Goal: Task Accomplishment & Management: Complete application form

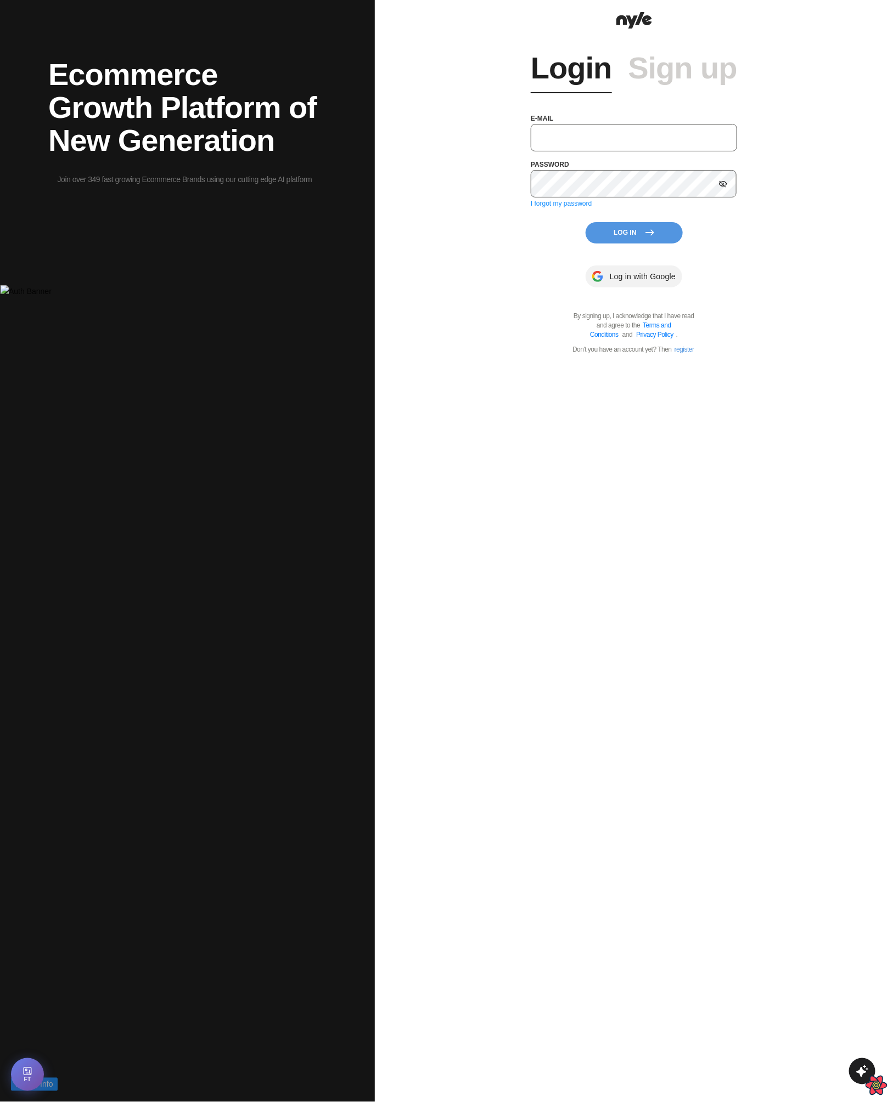
type input "showroom@nyle.ai"
click at [634, 232] on button "Log In" at bounding box center [633, 232] width 97 height 21
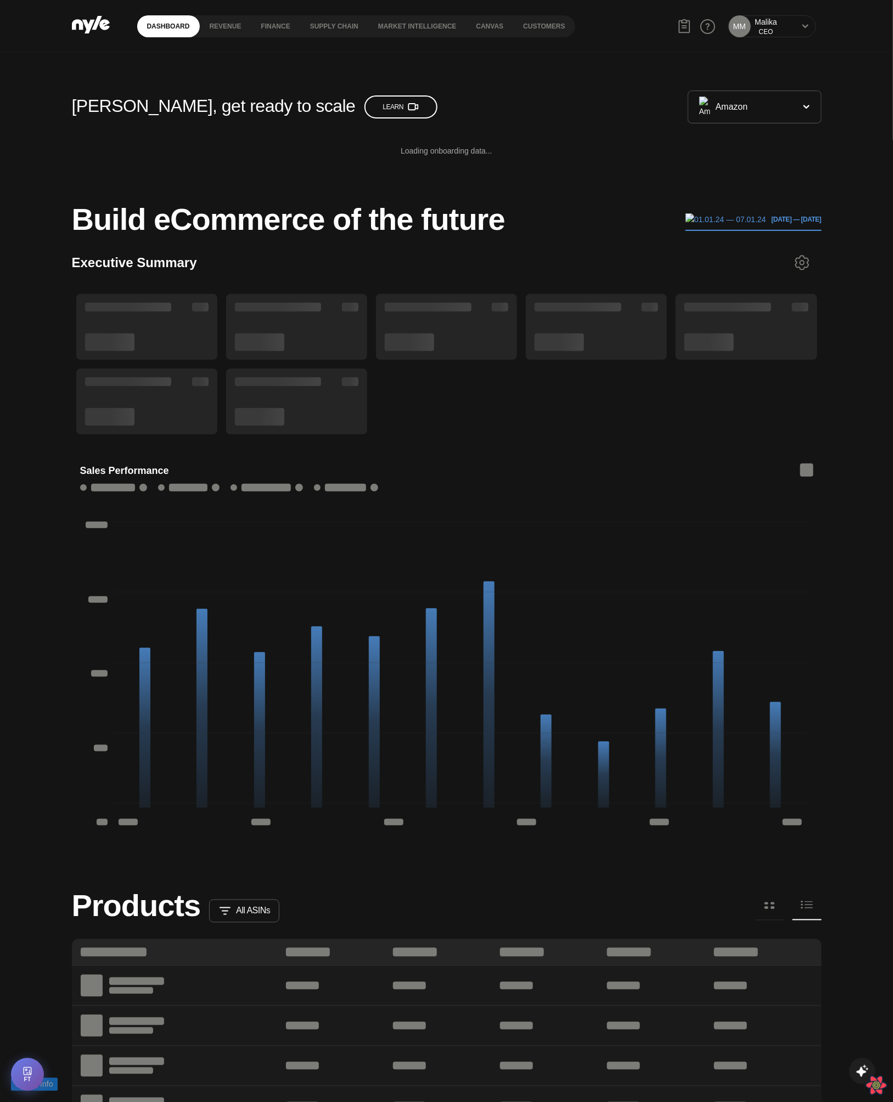
click at [800, 28] on div "MM [PERSON_NAME] CEO" at bounding box center [772, 26] width 88 height 22
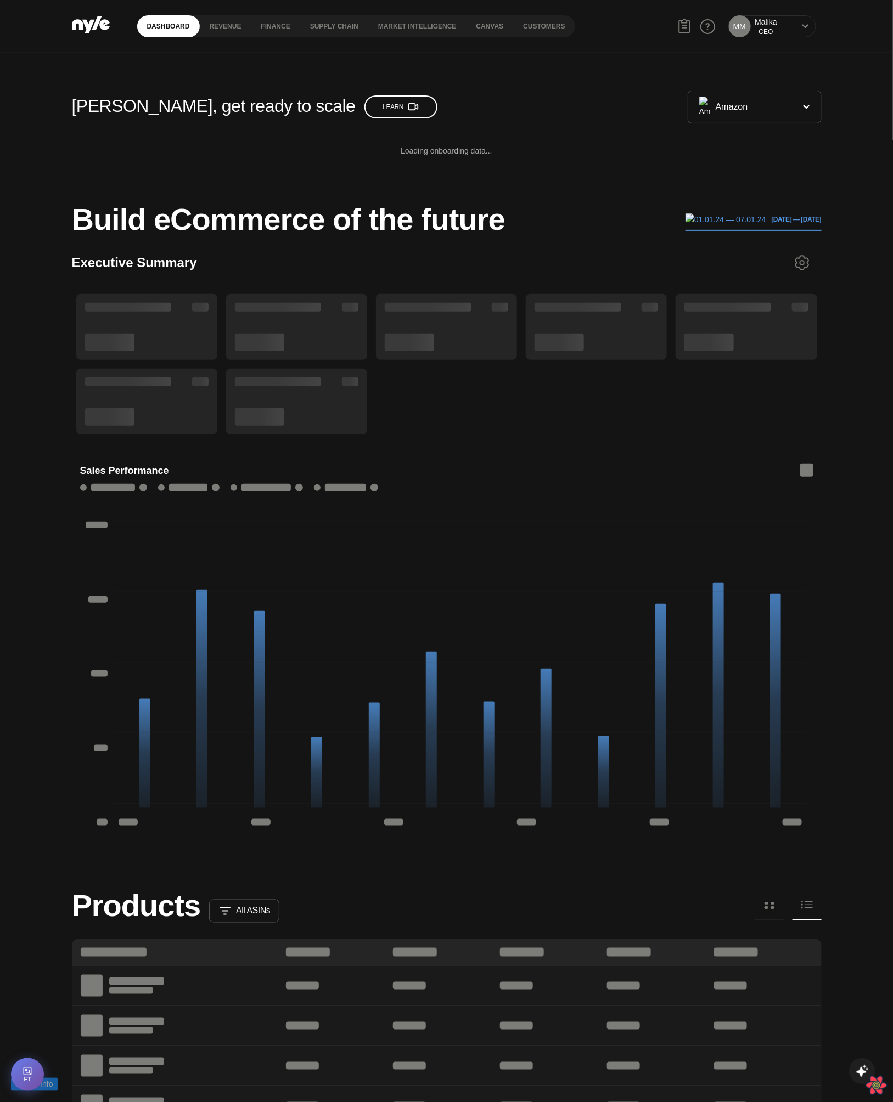
click at [807, 30] on button at bounding box center [805, 26] width 9 height 9
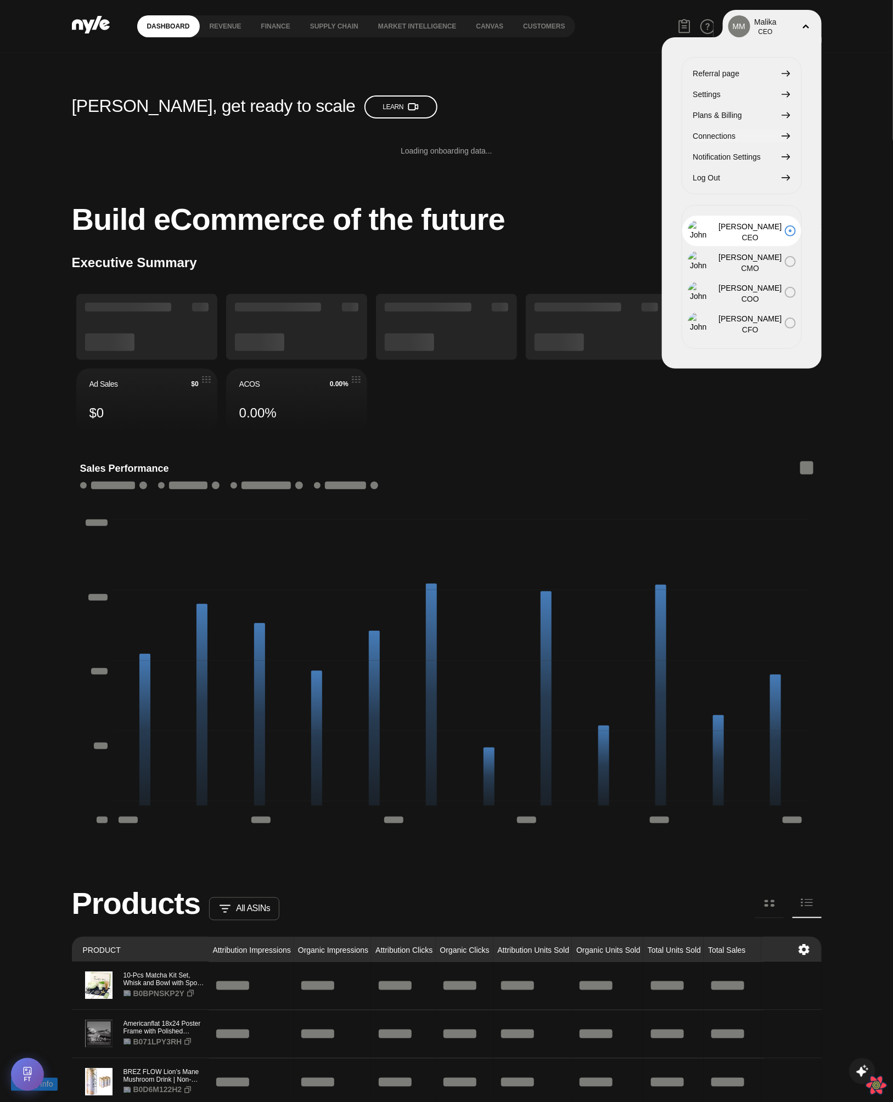
click at [720, 134] on span "Connections" at bounding box center [714, 136] width 43 height 12
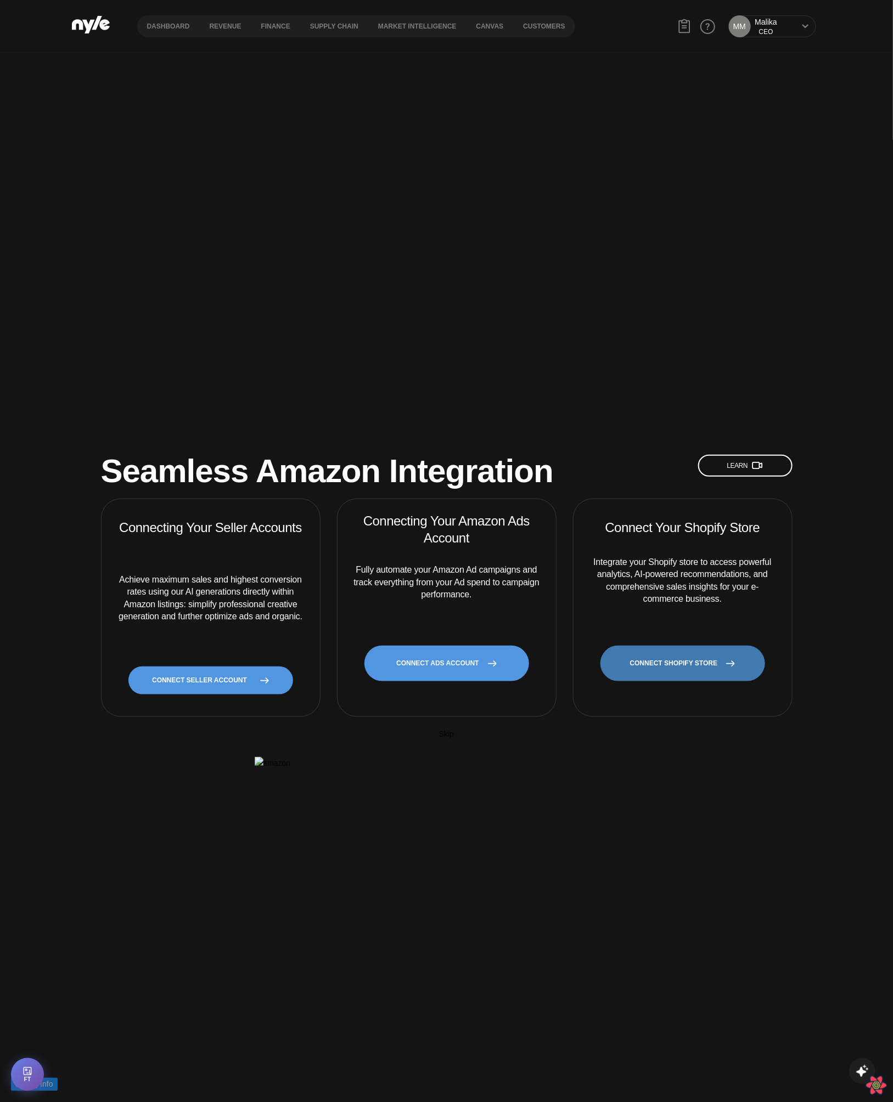
click at [663, 646] on link "CONNECT SHOPIFY STORE" at bounding box center [682, 664] width 165 height 36
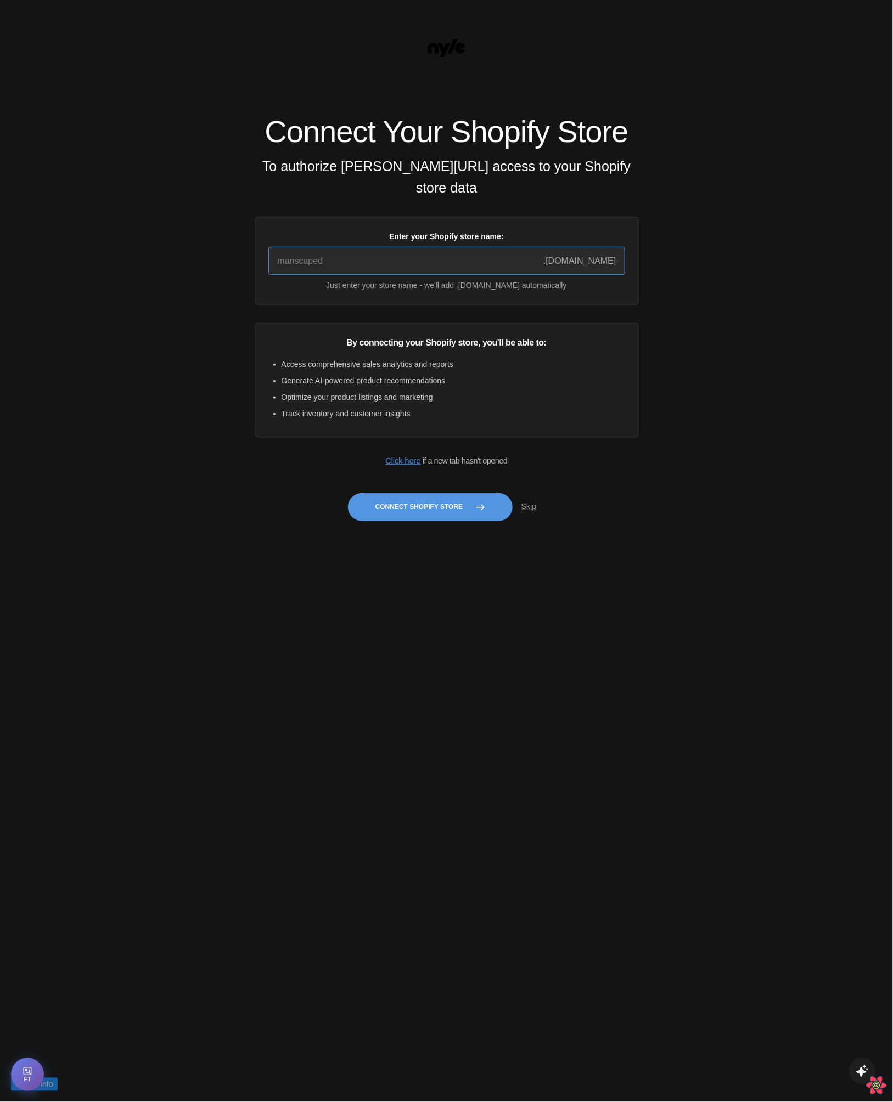
click at [370, 268] on input "Enter your Shopify store name:" at bounding box center [446, 261] width 357 height 28
click at [279, 370] on ul "Access comprehensive sales analytics and reports Generate AI-powered product re…" at bounding box center [446, 388] width 357 height 61
click at [323, 271] on input "Enter your Shopify store name:" at bounding box center [446, 261] width 357 height 28
type input "manscaped"
click at [221, 504] on div "Connect Your Shopify Store To authorize Nyle.ai access to your Shopify store da…" at bounding box center [446, 551] width 893 height 1102
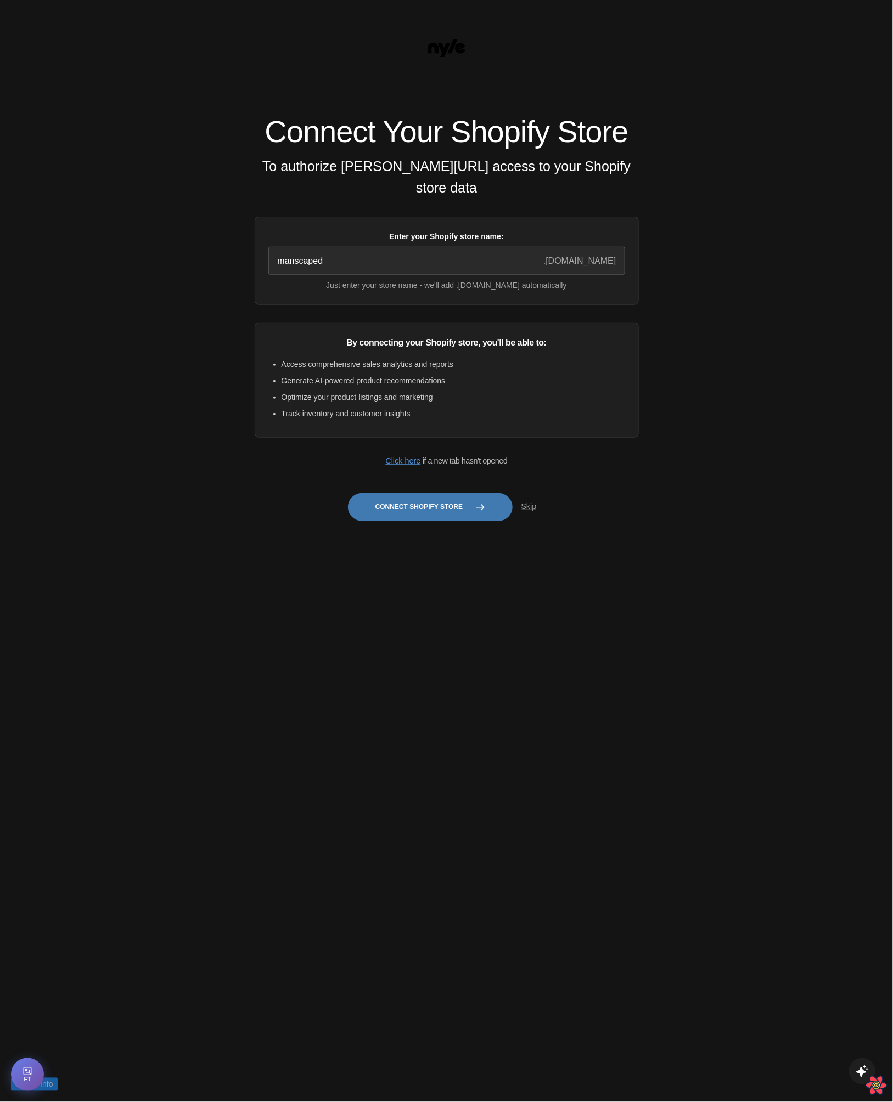
click at [417, 513] on button "Connect Shopify Store" at bounding box center [430, 507] width 165 height 28
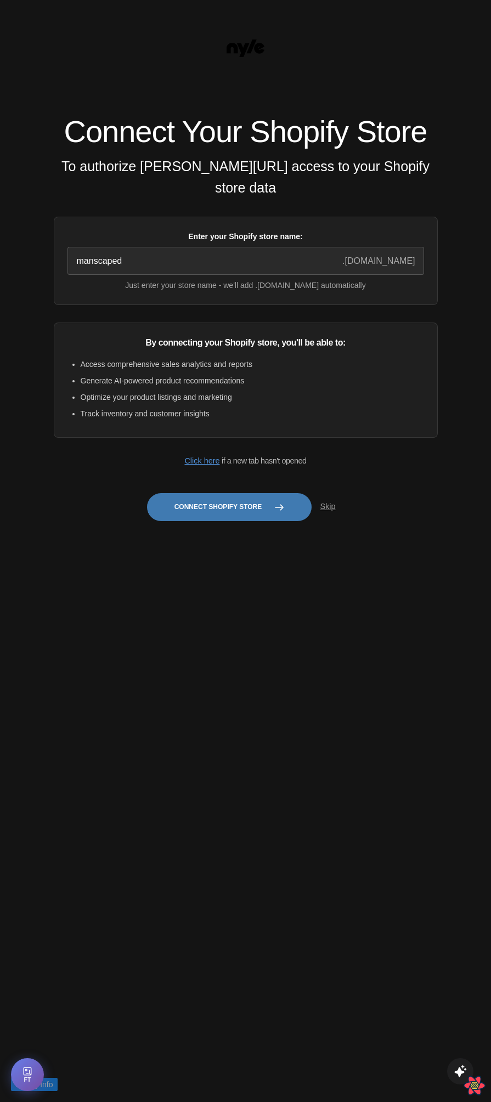
click at [230, 517] on button "Connect Shopify Store" at bounding box center [229, 507] width 165 height 28
click at [302, 699] on div "Connect Your Shopify Store To authorize Nyle.ai access to your Shopify store da…" at bounding box center [245, 551] width 491 height 1102
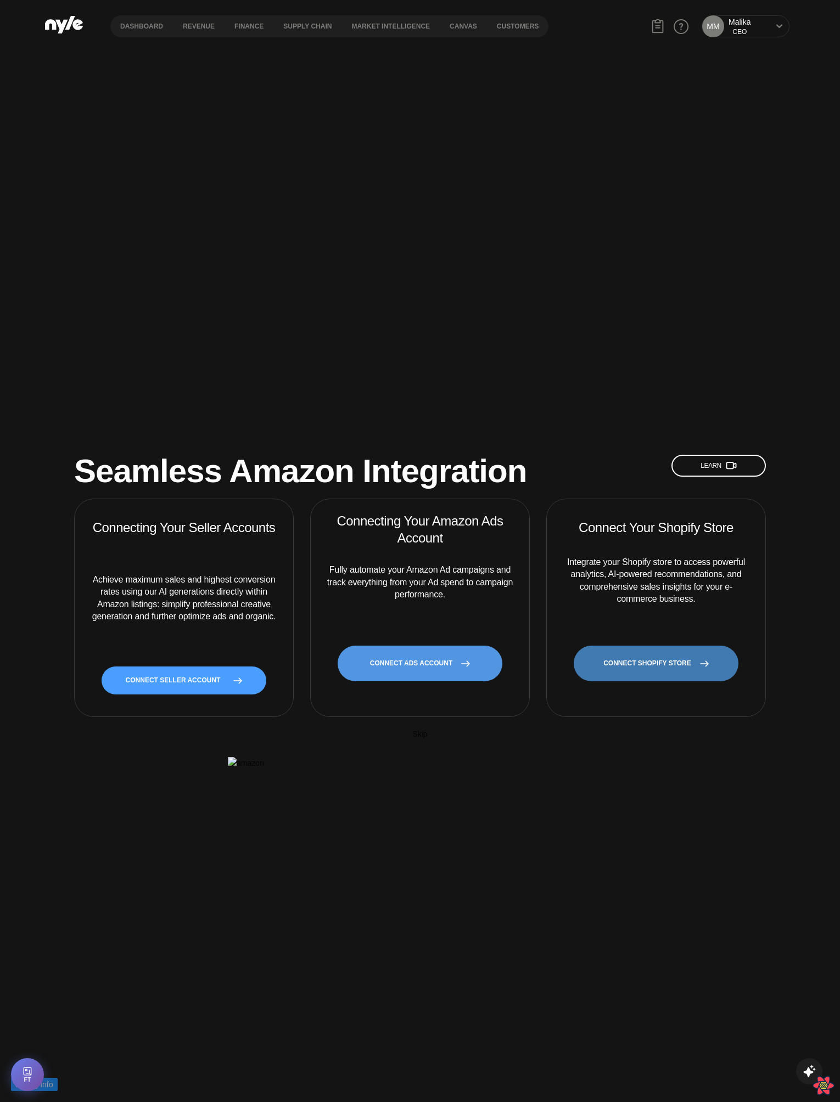
click at [652, 646] on link "CONNECT SHOPIFY STORE" at bounding box center [655, 664] width 165 height 36
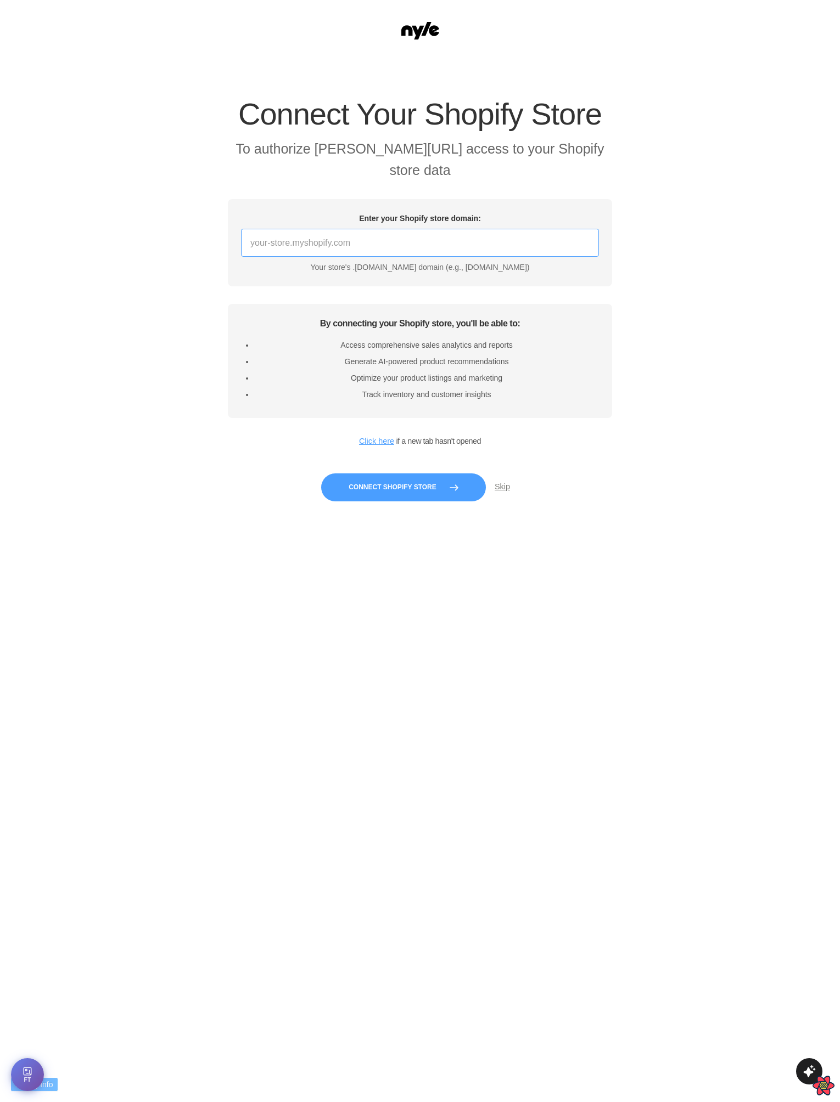
click at [342, 252] on input "Enter your Shopify store domain:" at bounding box center [420, 243] width 358 height 28
click at [182, 389] on section "Connect Your Shopify Store To authorize Nyle.ai access to your Shopify store da…" at bounding box center [420, 304] width 840 height 488
click at [409, 251] on input "Enter your Shopify store domain:" at bounding box center [422, 243] width 358 height 28
paste input "quickstart-36f922e9"
type input "quickstart-36f922e9"
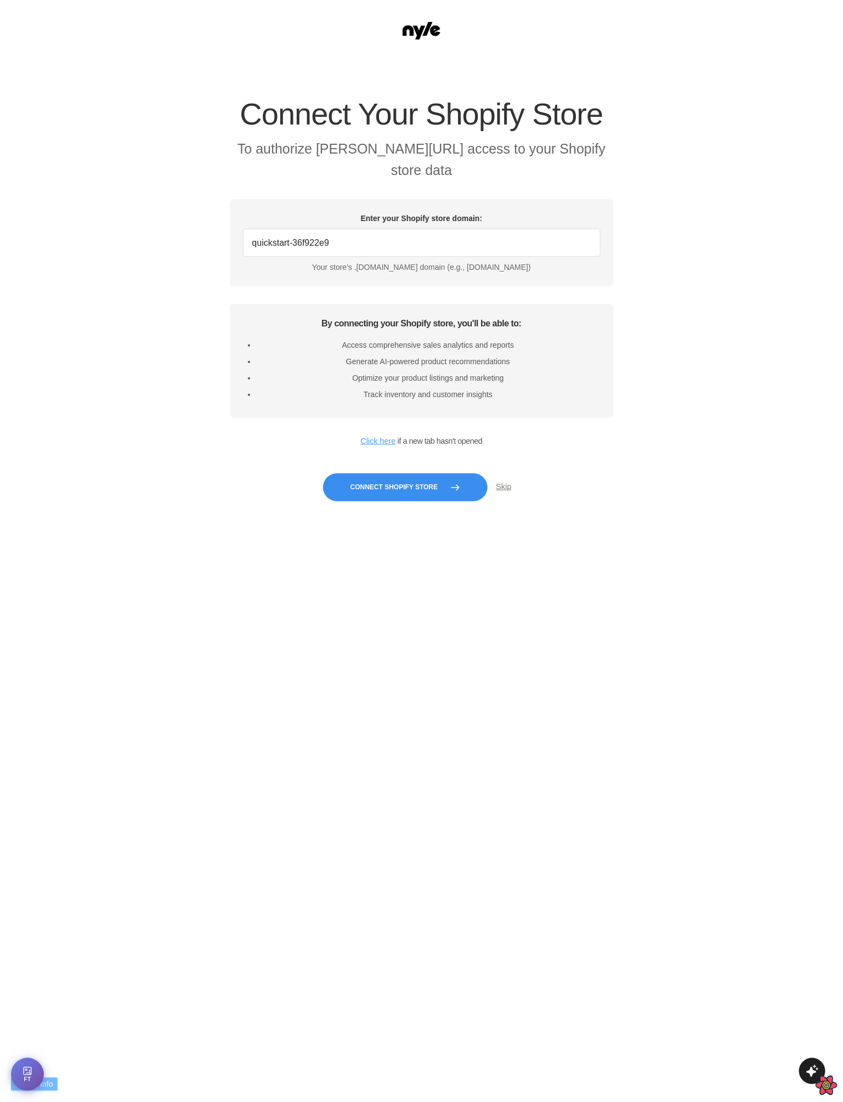
click at [384, 494] on button "Connect Shopify Store" at bounding box center [405, 488] width 165 height 28
click at [216, 223] on section "Connect Your Shopify Store To authorize Nyle.ai access to your Shopify store da…" at bounding box center [421, 304] width 843 height 488
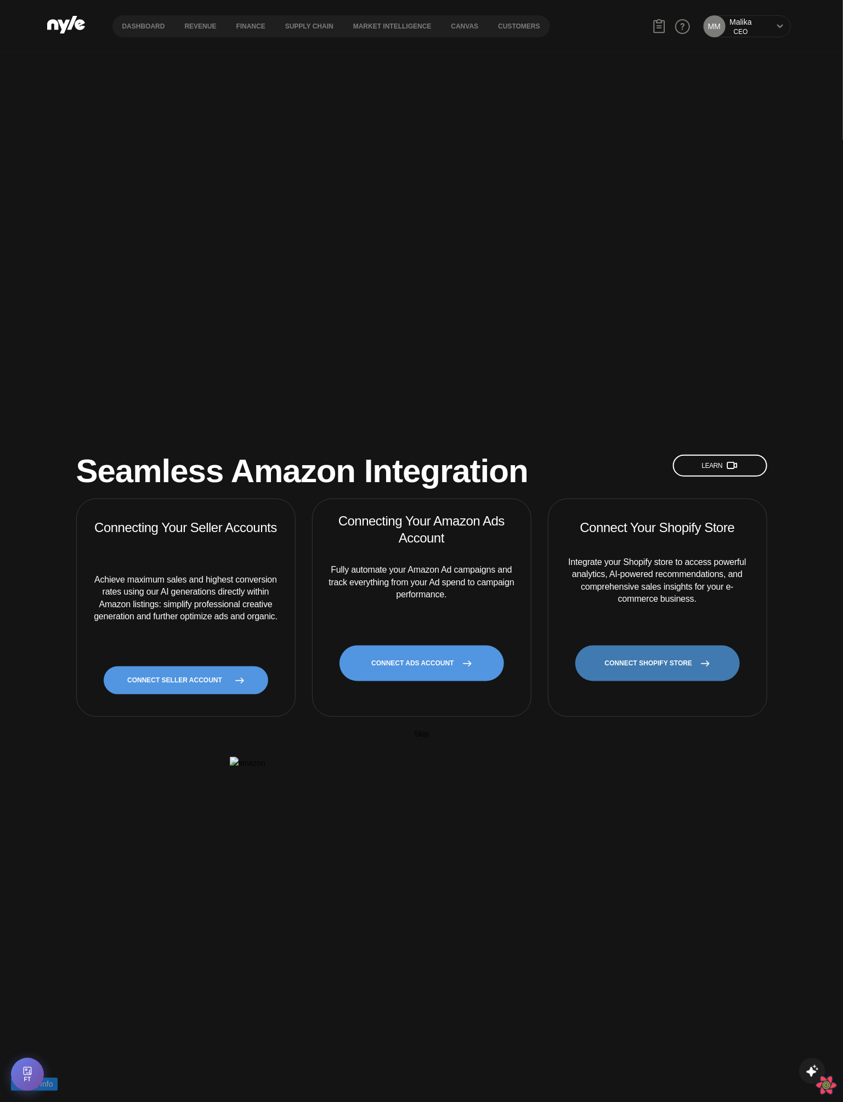
click at [632, 646] on link "CONNECT SHOPIFY STORE" at bounding box center [658, 664] width 165 height 36
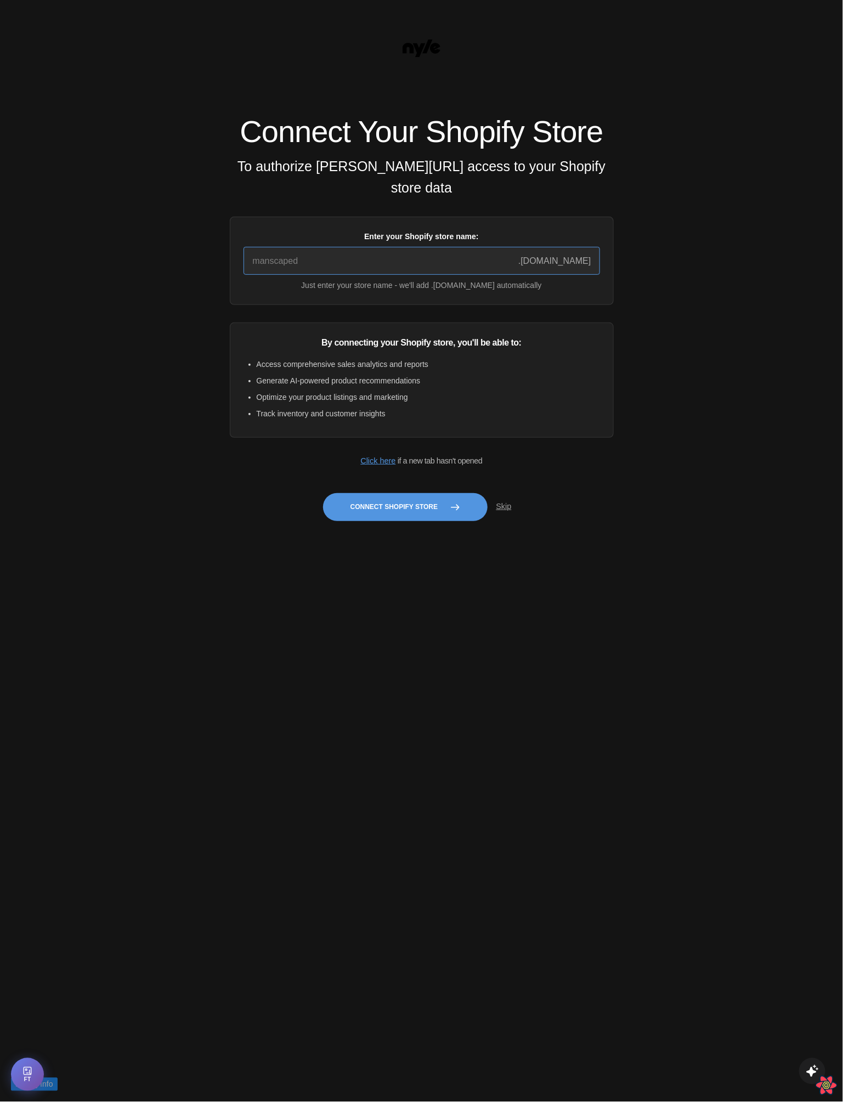
click at [343, 268] on input "Enter your Shopify store name:" at bounding box center [422, 261] width 357 height 28
paste input "quickstart-36f922e9"
type input "quickstart-36f922e9"
click at [404, 521] on button "Connect Shopify Store" at bounding box center [405, 507] width 165 height 28
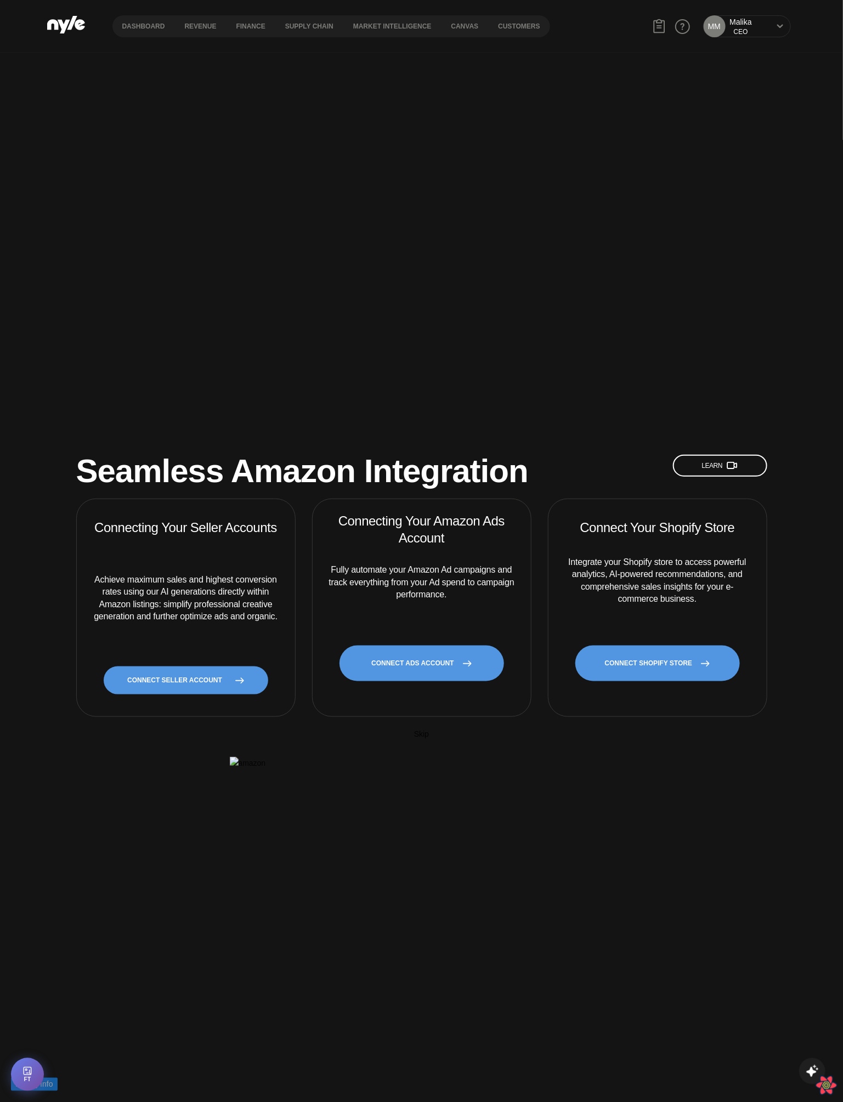
click at [327, 310] on div "Seamless Amazon Integration Learn Connecting Your Seller Accounts Achieve maxim…" at bounding box center [421, 604] width 843 height 1102
click at [19, 1073] on button "FT" at bounding box center [27, 1074] width 35 height 35
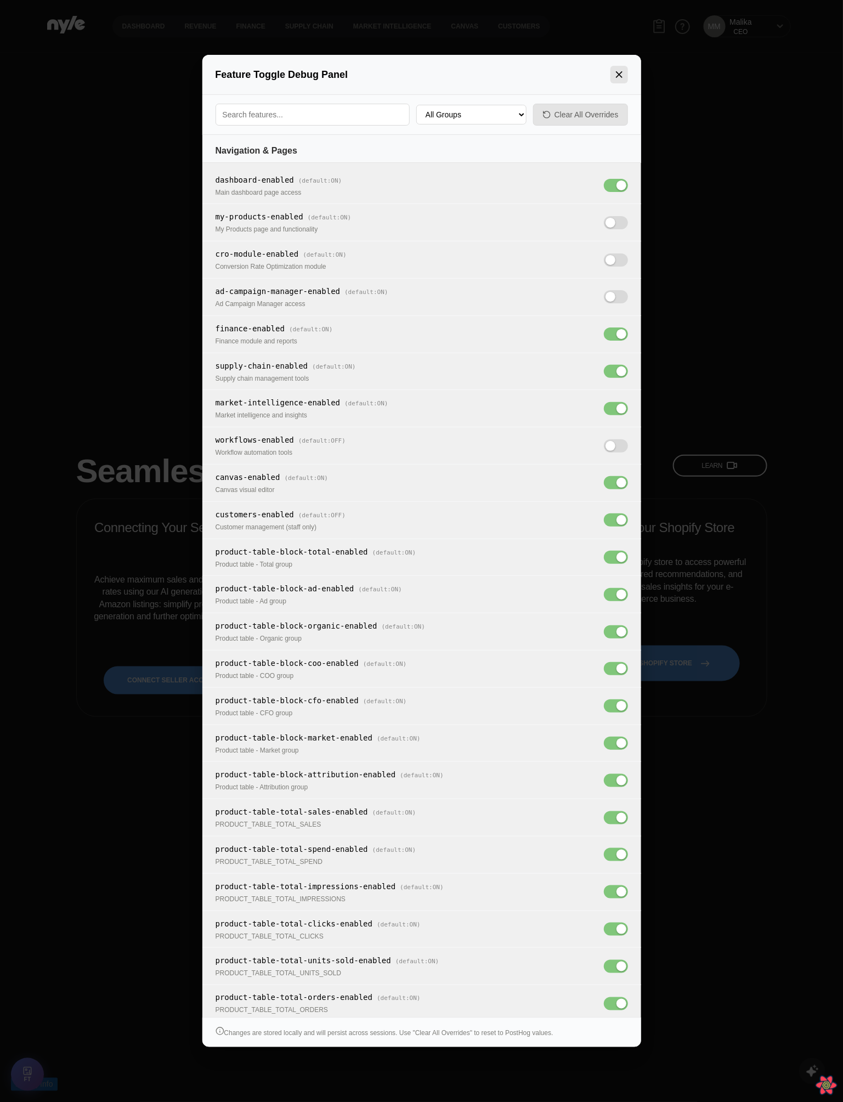
click at [619, 74] on icon "Close panel" at bounding box center [619, 74] width 11 height 11
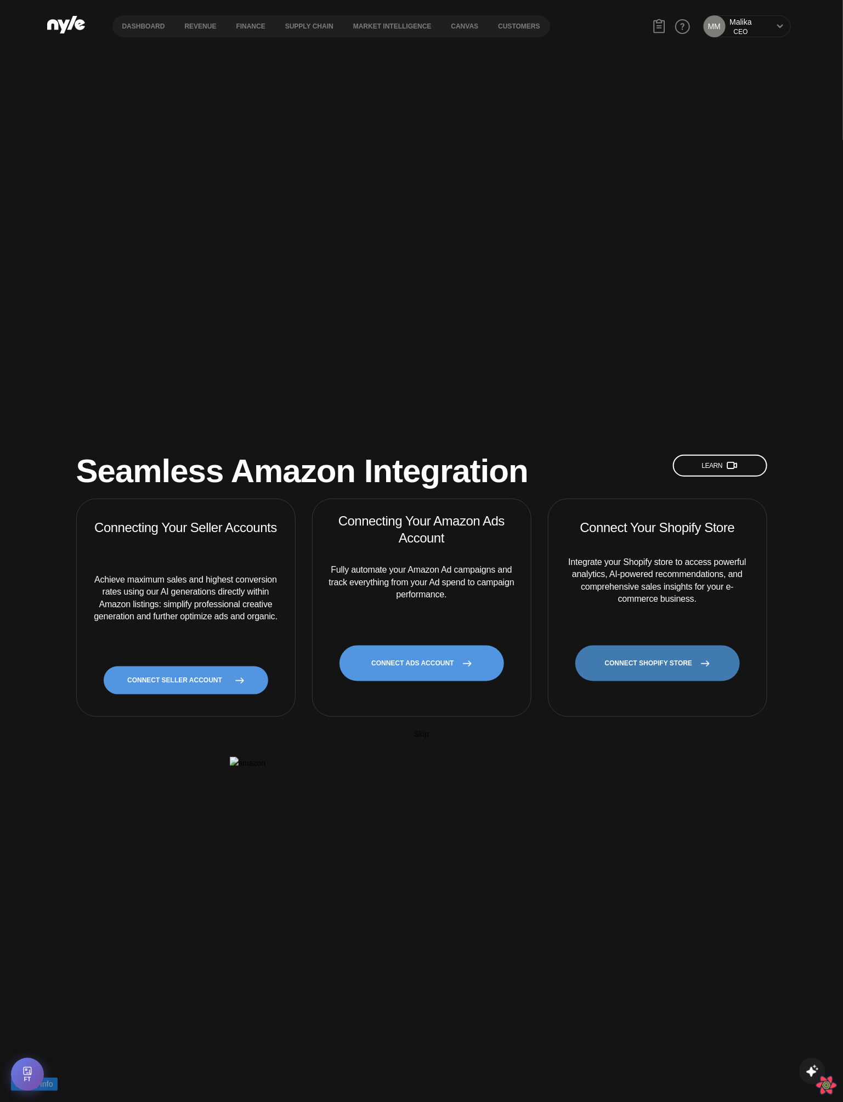
click at [661, 646] on link "CONNECT SHOPIFY STORE" at bounding box center [658, 664] width 165 height 36
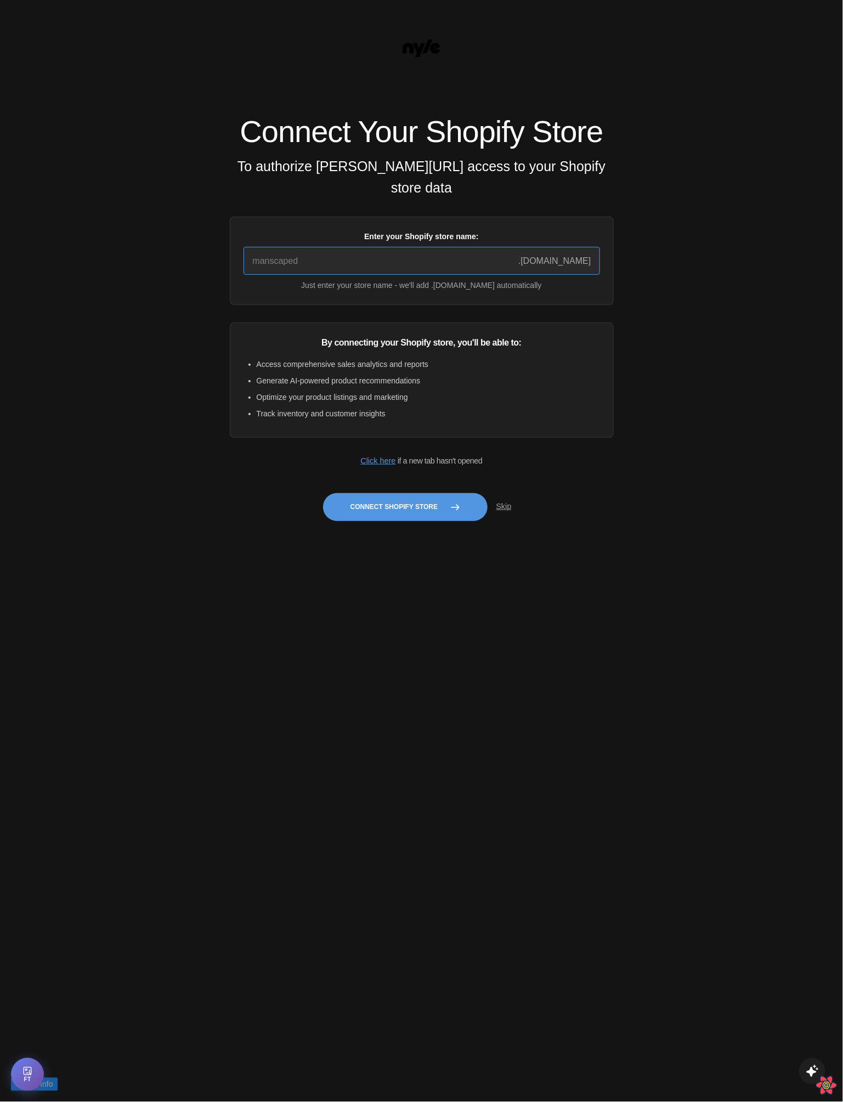
click at [339, 273] on input "Enter your Shopify store name:" at bounding box center [422, 261] width 357 height 28
paste input "quickstart-36f922e9"
type input "quickstart-36f922e9"
click at [364, 521] on button "Connect Shopify Store" at bounding box center [405, 507] width 165 height 28
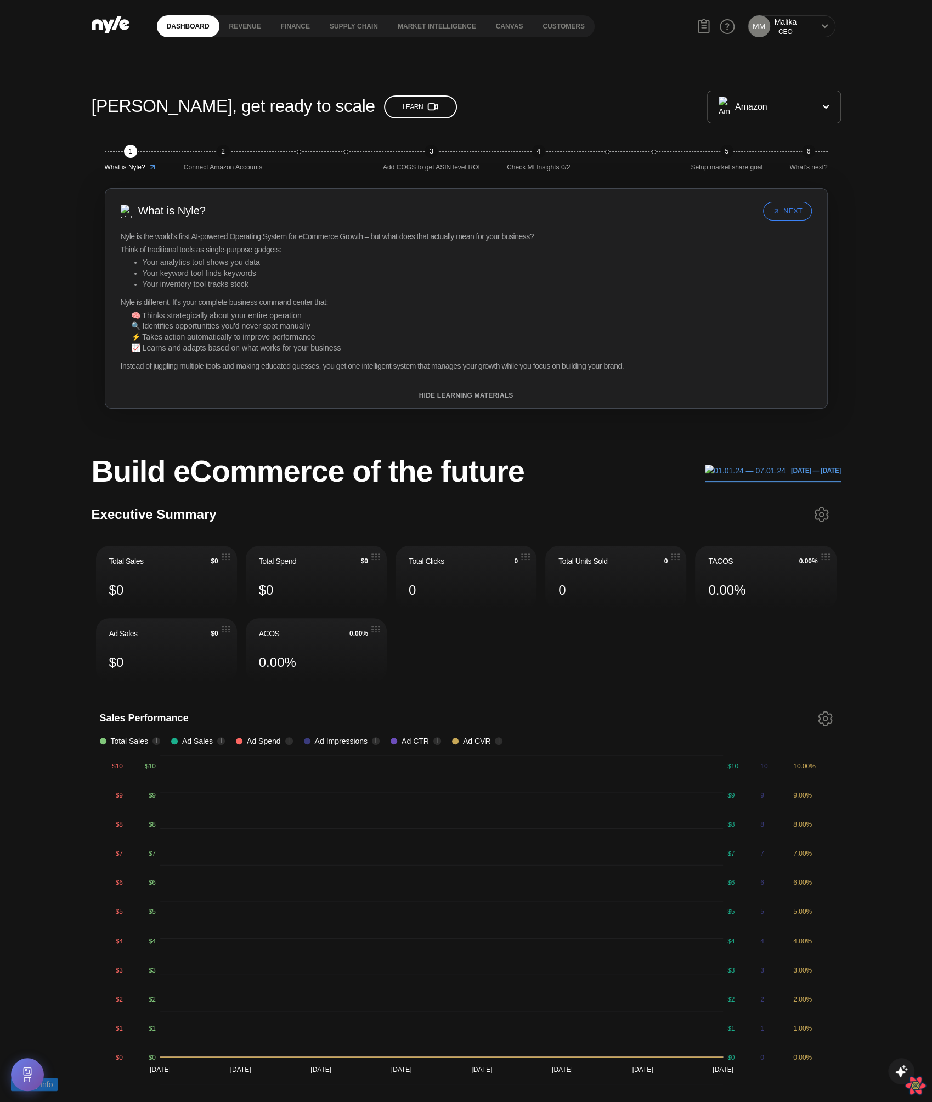
click at [797, 18] on div "MM [PERSON_NAME] CEO" at bounding box center [792, 26] width 88 height 22
click at [822, 27] on icon at bounding box center [824, 26] width 7 height 7
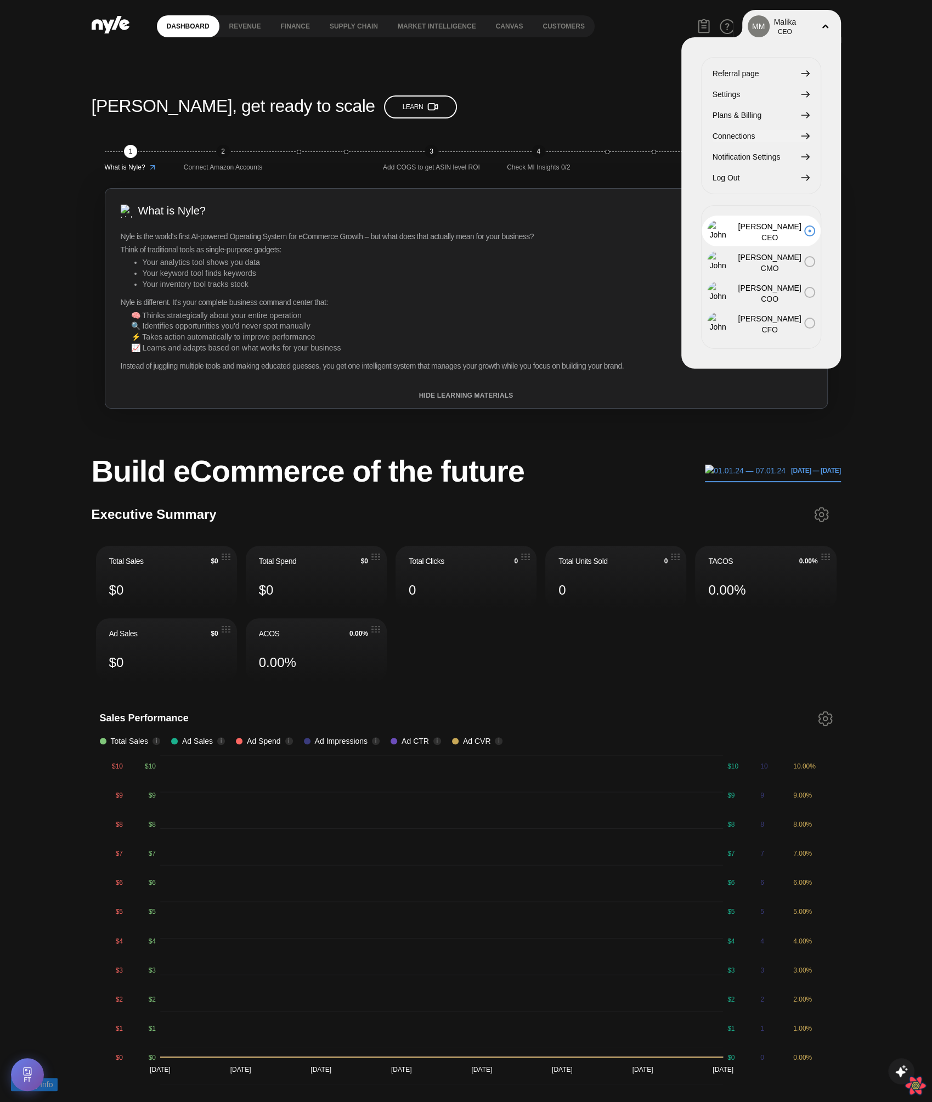
click at [744, 130] on span "Connections" at bounding box center [734, 136] width 43 height 12
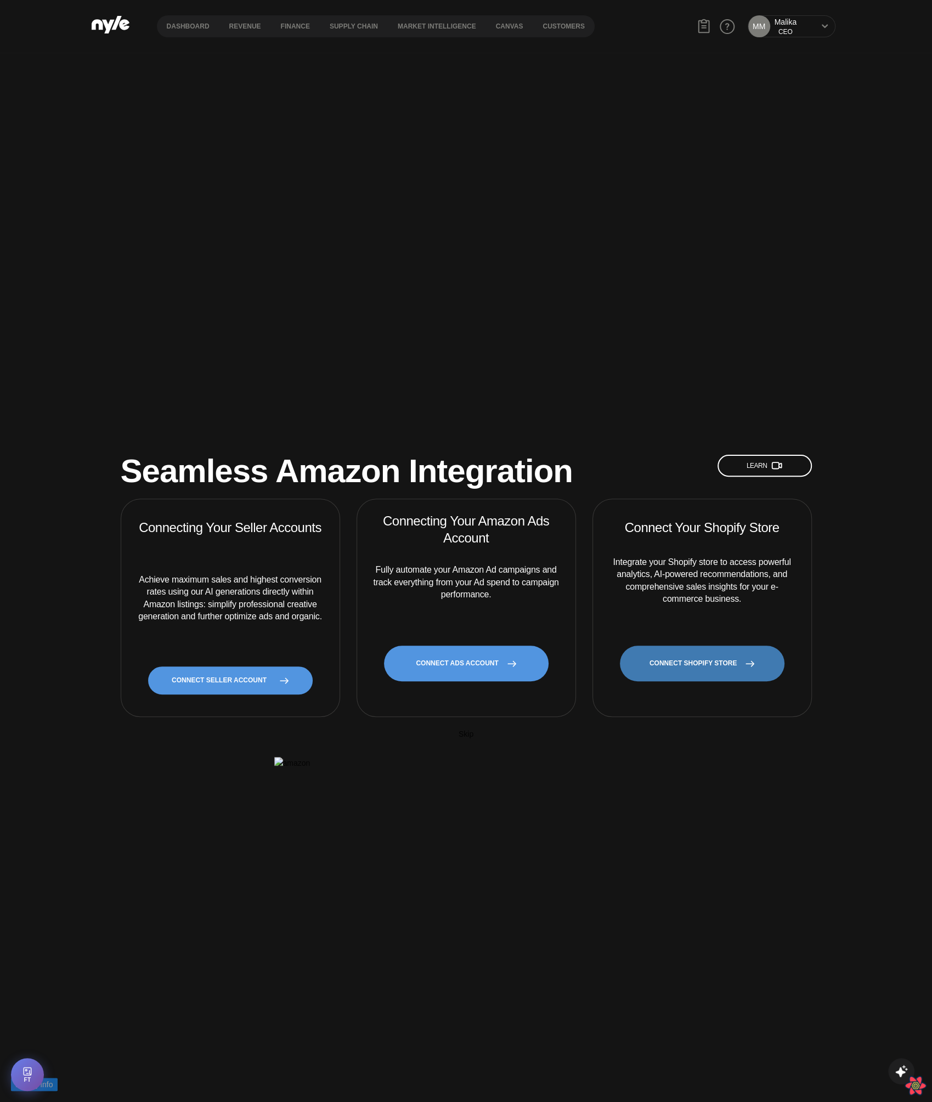
click at [695, 646] on link "CONNECT SHOPIFY STORE" at bounding box center [702, 664] width 165 height 36
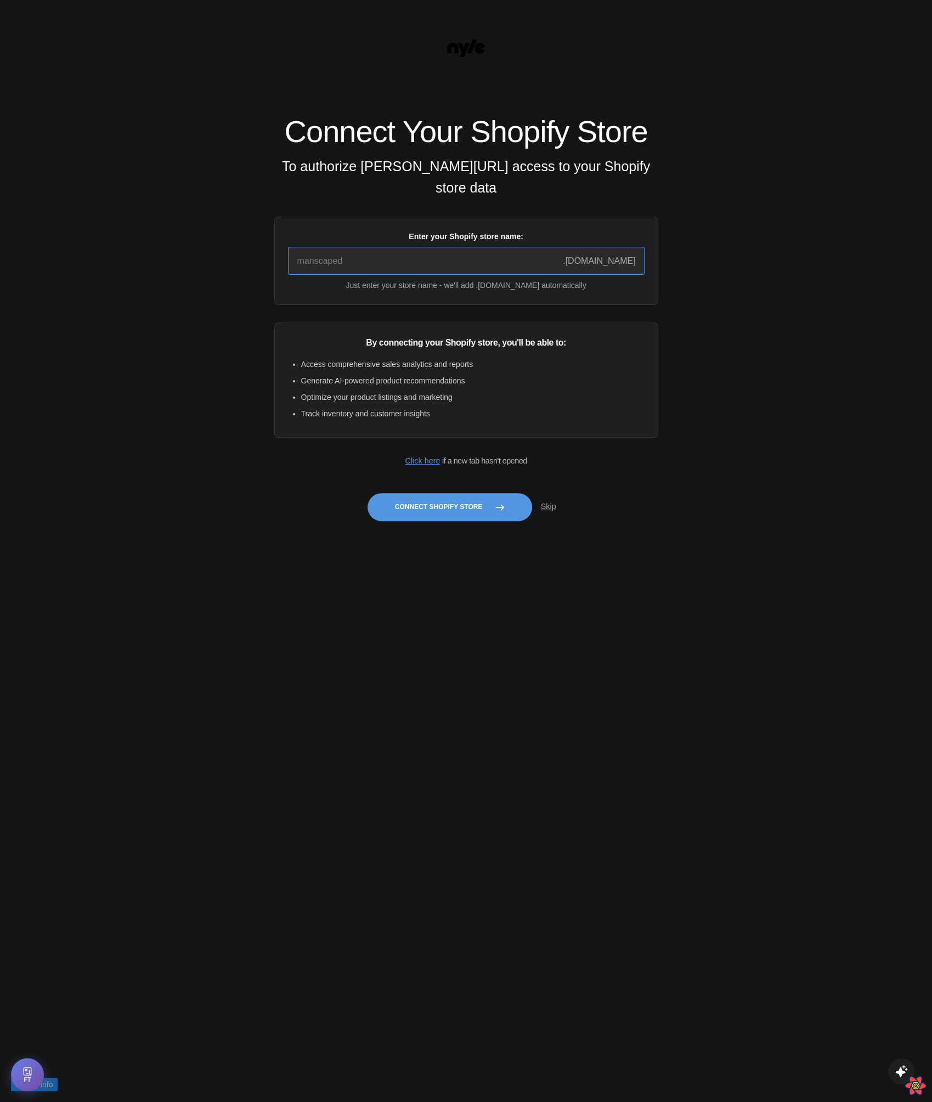
click at [391, 257] on input "Enter your Shopify store name:" at bounding box center [466, 261] width 357 height 28
type input "quickstart-36f922e9"
drag, startPoint x: 408, startPoint y: 269, endPoint x: 144, endPoint y: 266, distance: 263.9
click at [144, 266] on div "Connect Your Shopify Store To authorize Nyle.ai access to your Shopify store da…" at bounding box center [466, 551] width 932 height 1102
click at [422, 521] on button "Connect Shopify Store" at bounding box center [450, 507] width 165 height 28
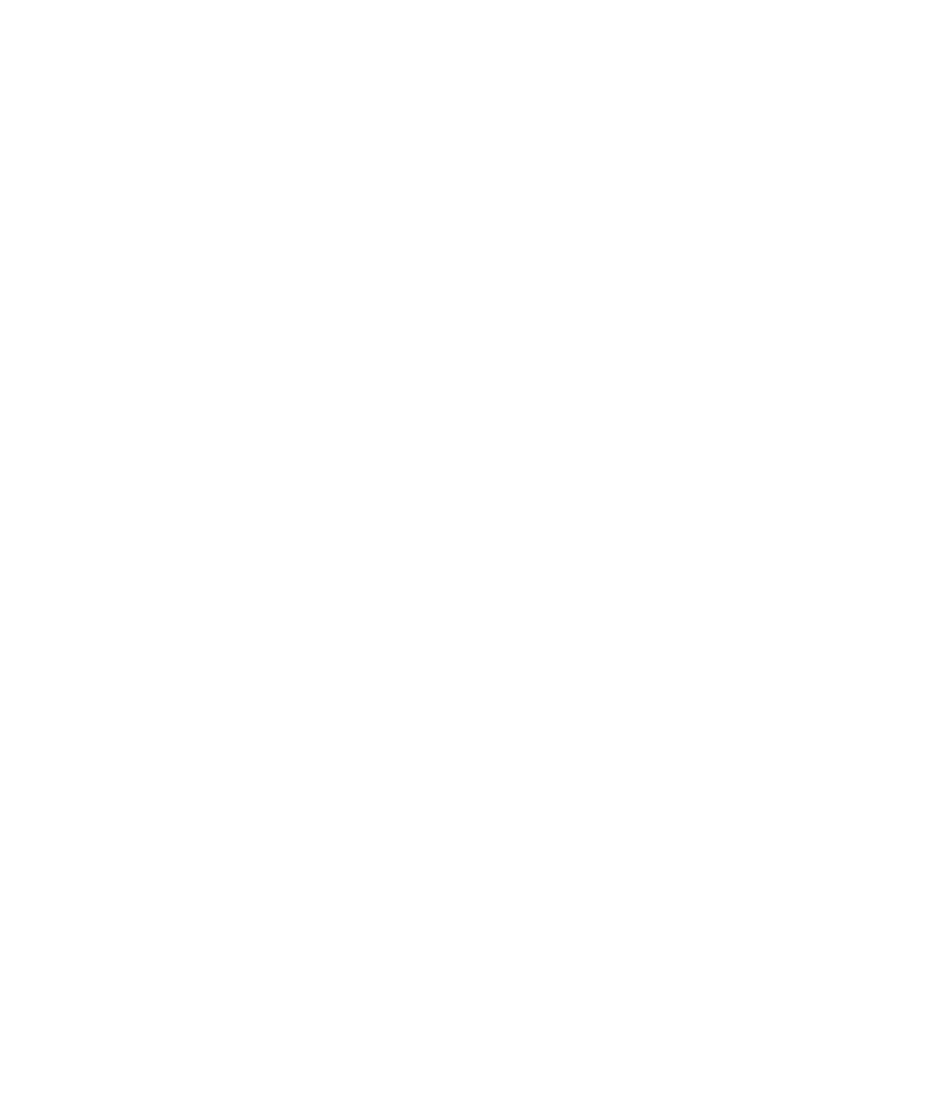
click at [660, 4] on html at bounding box center [466, 2] width 932 height 4
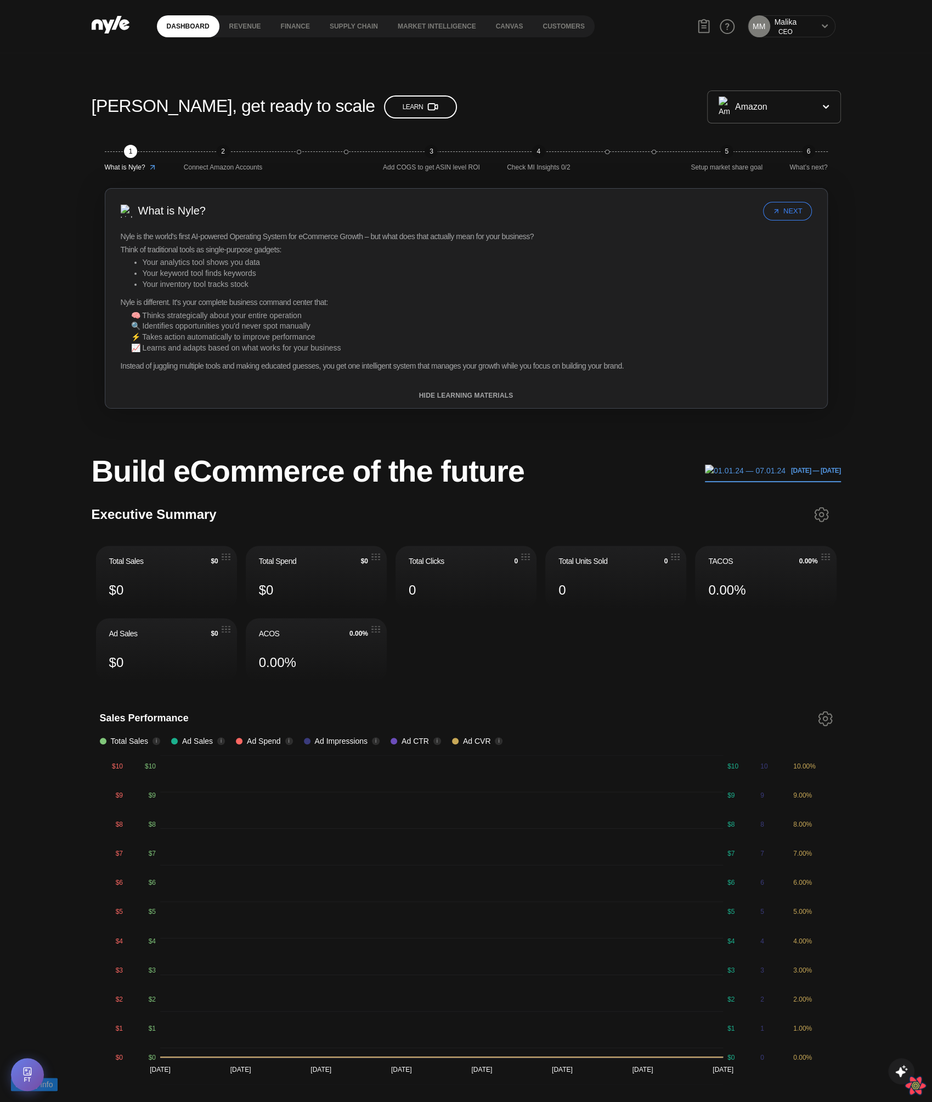
click at [437, 285] on div "Nyle is the world's first AI-powered Operating System for eCommerce Growth – bu…" at bounding box center [466, 302] width 691 height 140
click at [797, 28] on div "MM Malika CEO" at bounding box center [792, 26] width 88 height 22
click at [819, 27] on div "MM Malika CEO" at bounding box center [792, 26] width 88 height 22
click at [822, 26] on icon at bounding box center [824, 26] width 7 height 7
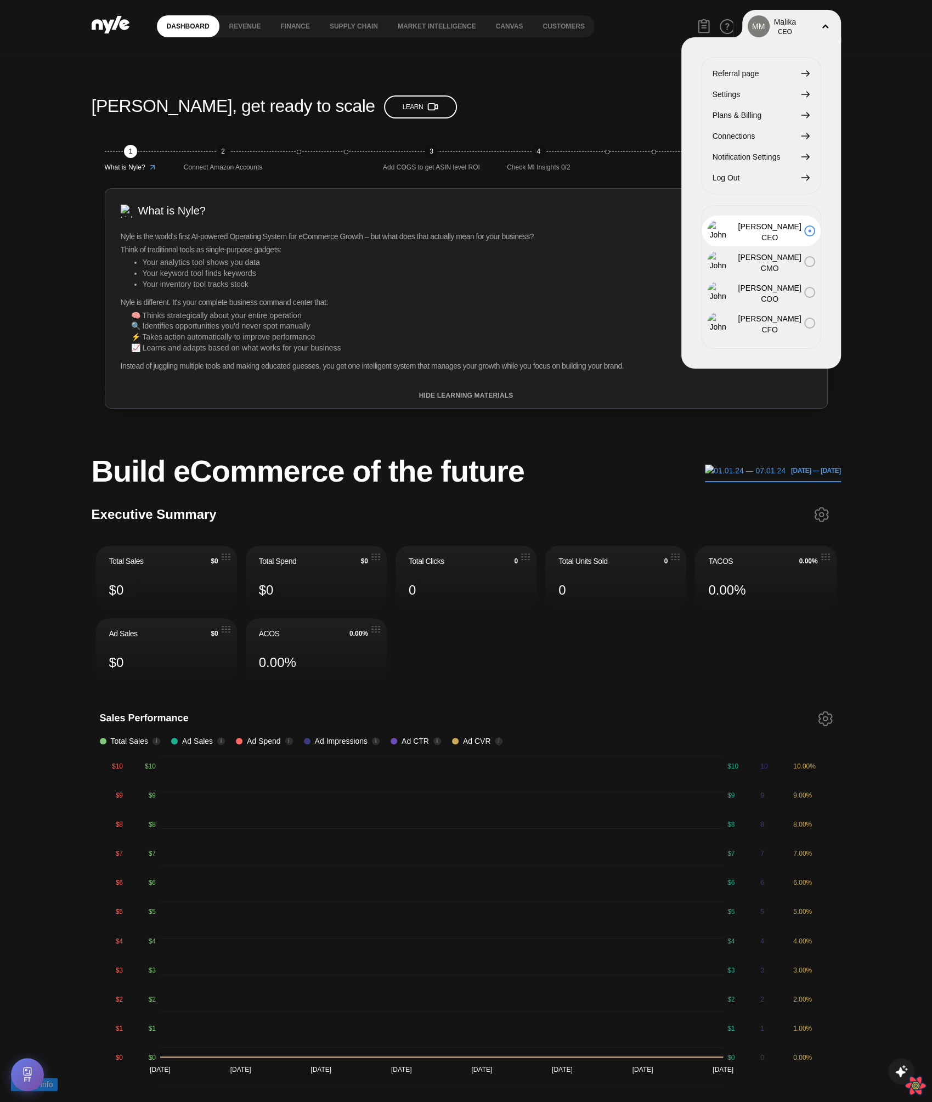
click at [734, 127] on div "Referral page Settings Plans & Billing Connections Notification Settings Log Out" at bounding box center [761, 125] width 120 height 137
click at [734, 137] on span "Connections" at bounding box center [734, 136] width 43 height 12
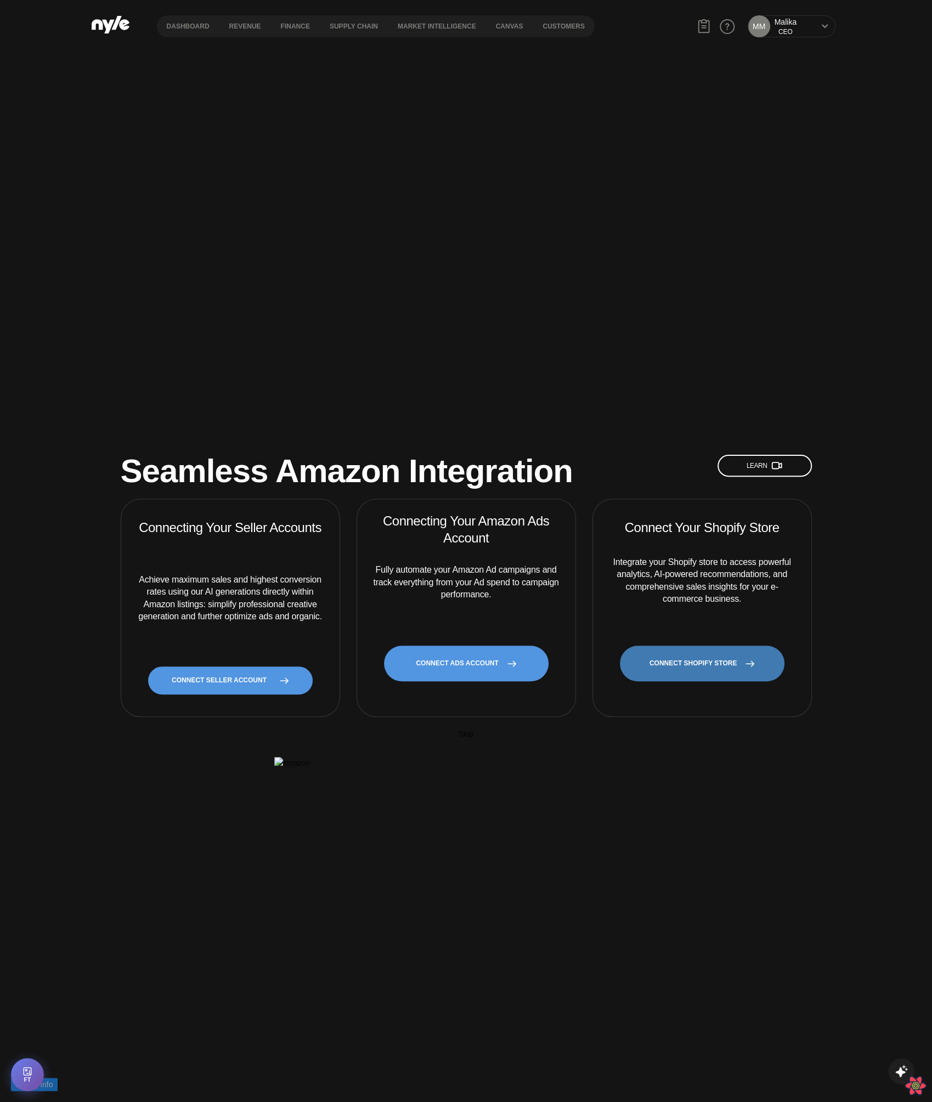
click at [720, 646] on link "CONNECT SHOPIFY STORE" at bounding box center [702, 664] width 165 height 36
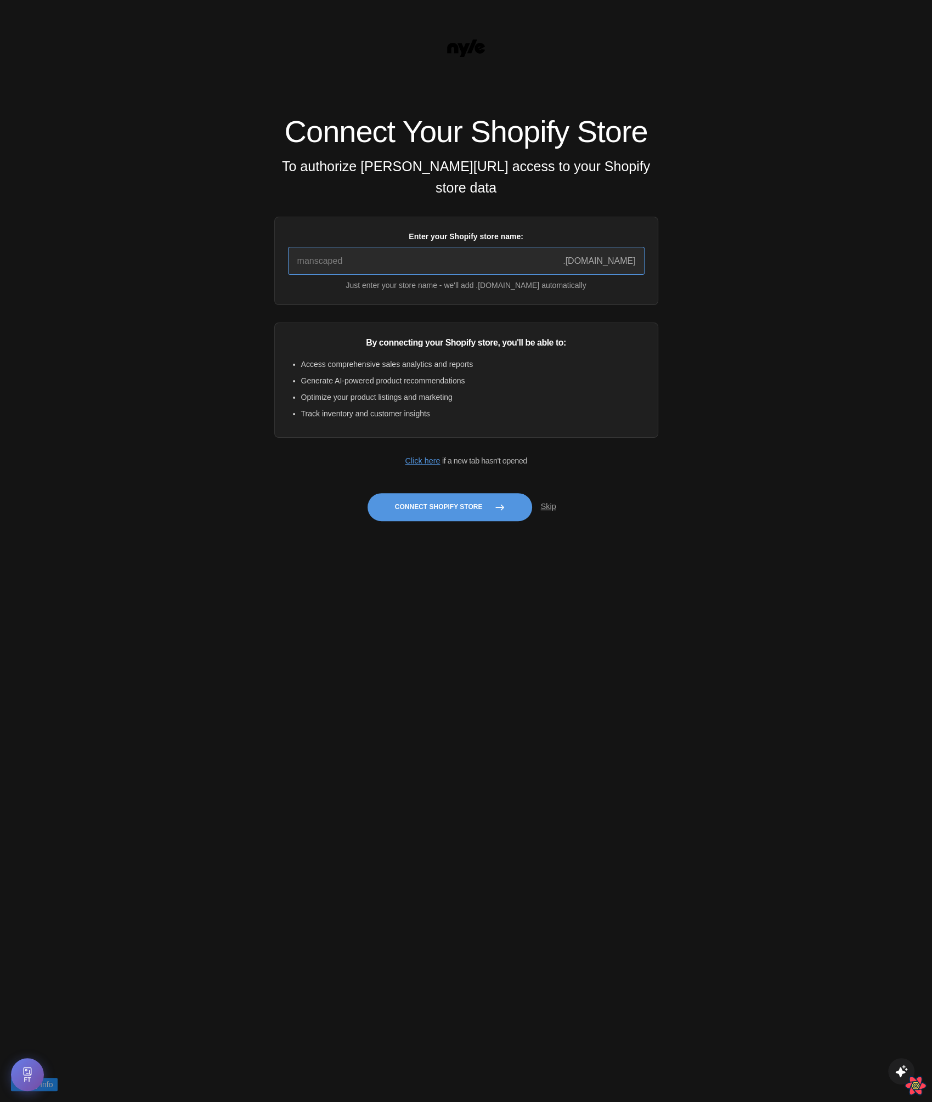
click at [359, 262] on input "Enter your Shopify store name:" at bounding box center [466, 261] width 357 height 28
paste input "nyledev"
type input "nyledev"
click at [424, 512] on button "Connect Shopify Store" at bounding box center [450, 507] width 165 height 28
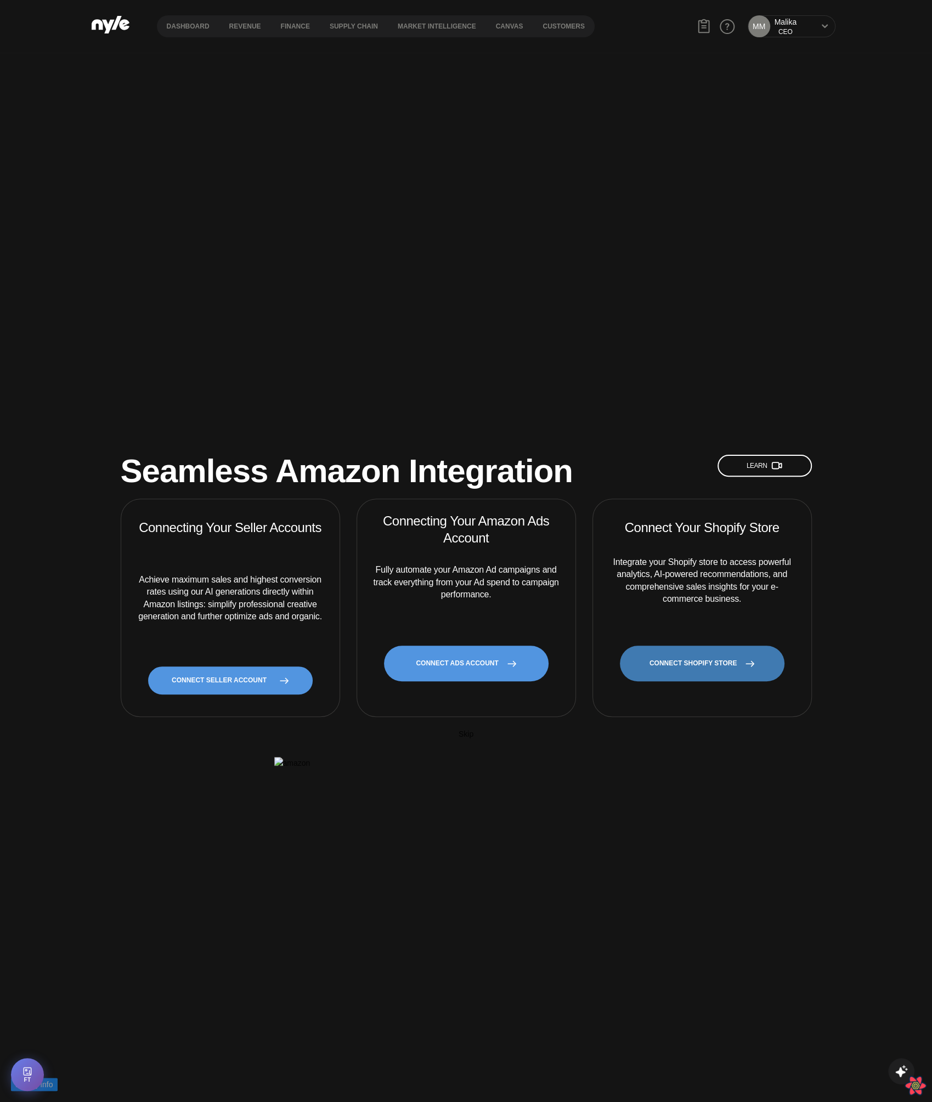
click at [675, 646] on link "CONNECT SHOPIFY STORE" at bounding box center [702, 664] width 165 height 36
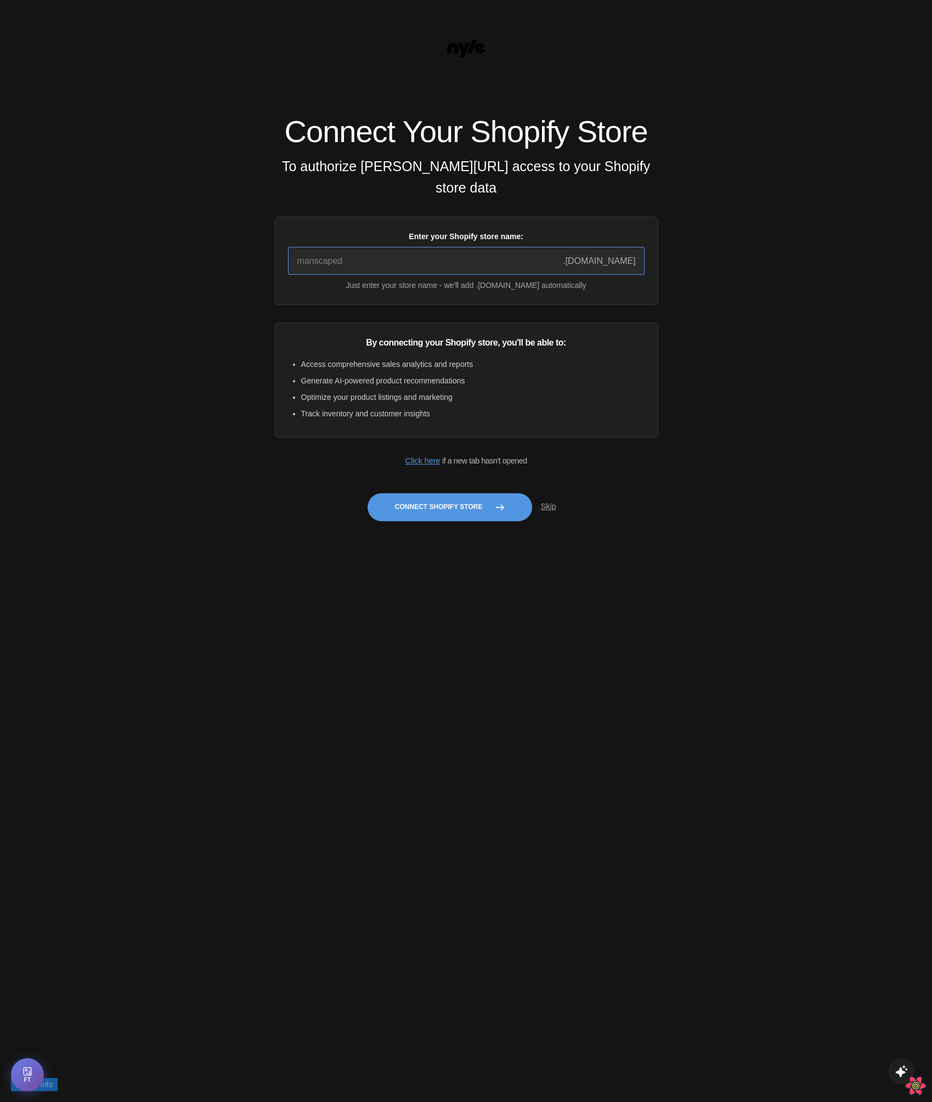
click at [395, 270] on input "Enter your Shopify store name:" at bounding box center [466, 261] width 357 height 28
paste input "quickstart-36f922e9"
type input "quickstart-36f922e9"
click at [448, 515] on button "Connect Shopify Store" at bounding box center [450, 507] width 165 height 28
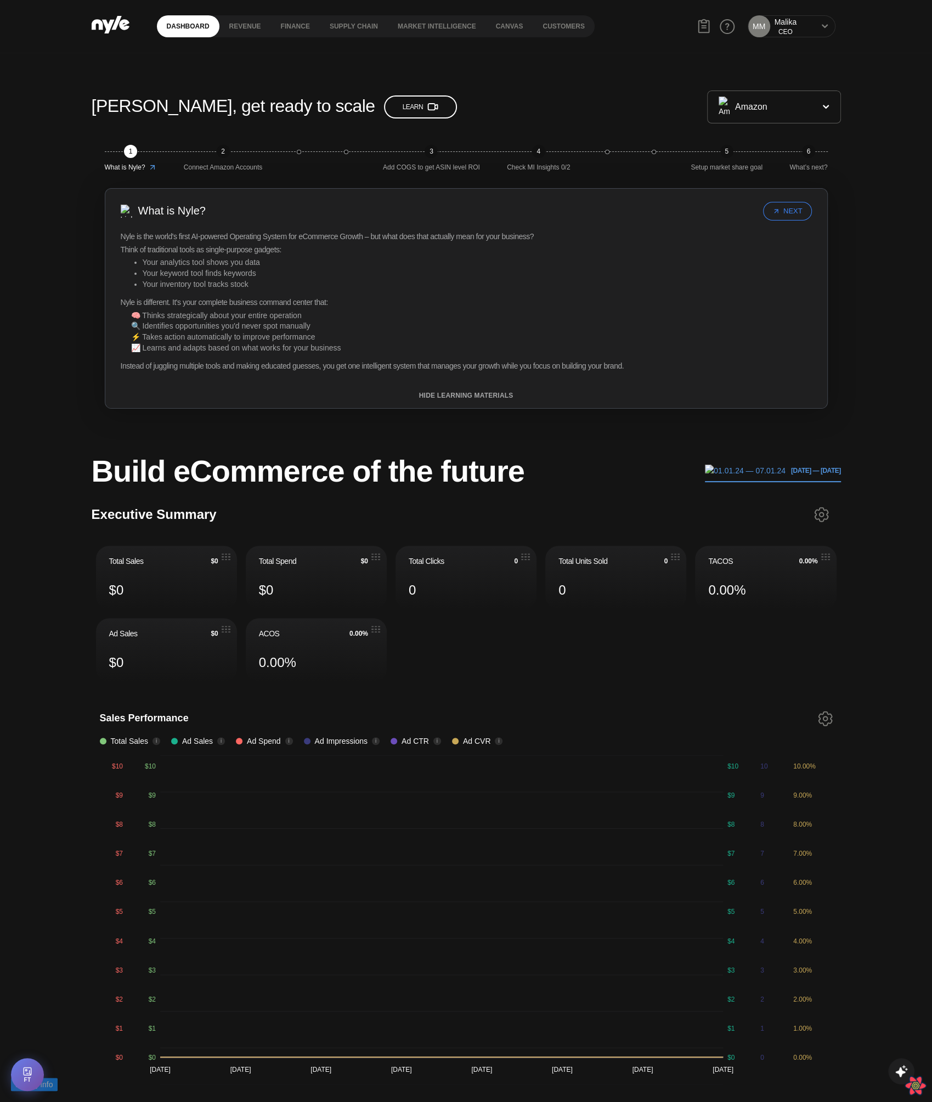
click at [807, 33] on div "MM [PERSON_NAME] CEO" at bounding box center [792, 26] width 88 height 22
click at [821, 29] on button at bounding box center [825, 26] width 9 height 9
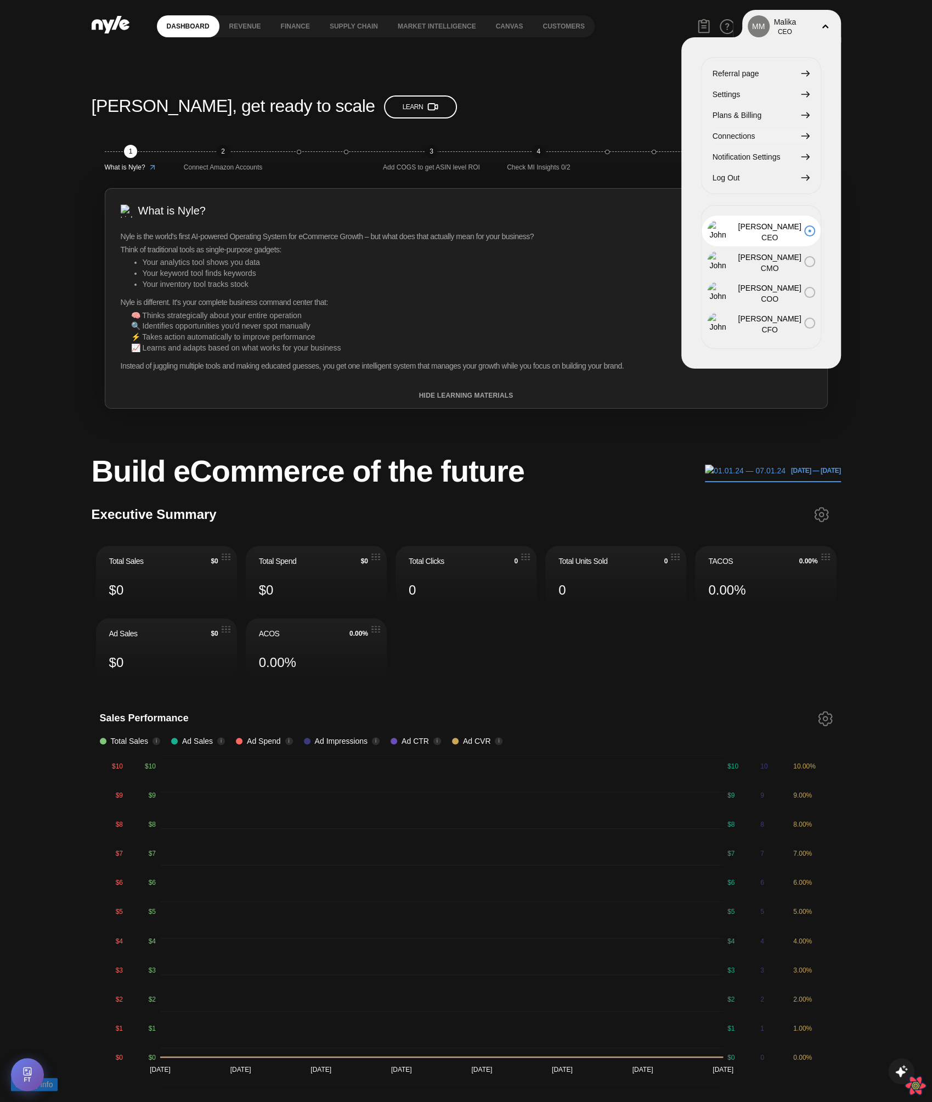
click at [744, 139] on span "Connections" at bounding box center [734, 136] width 43 height 12
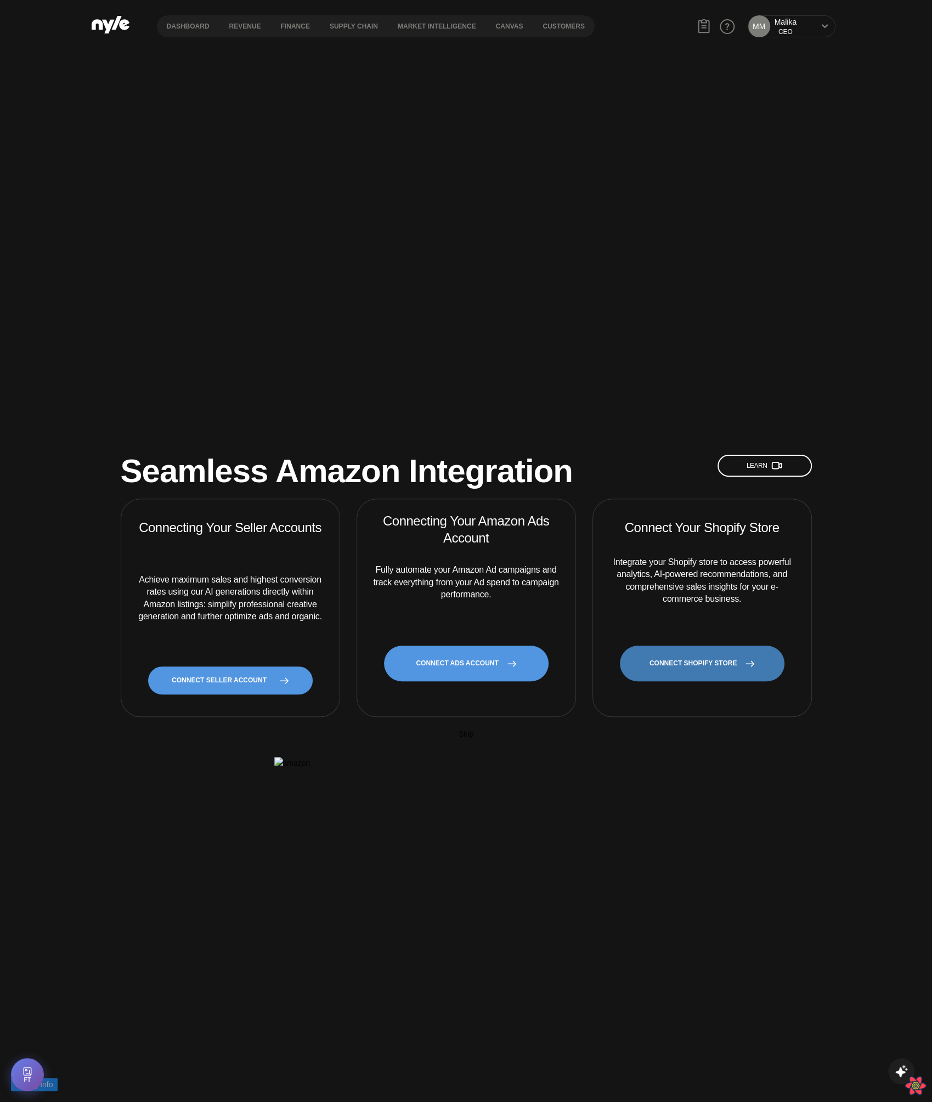
click at [669, 646] on link "CONNECT SHOPIFY STORE" at bounding box center [702, 664] width 165 height 36
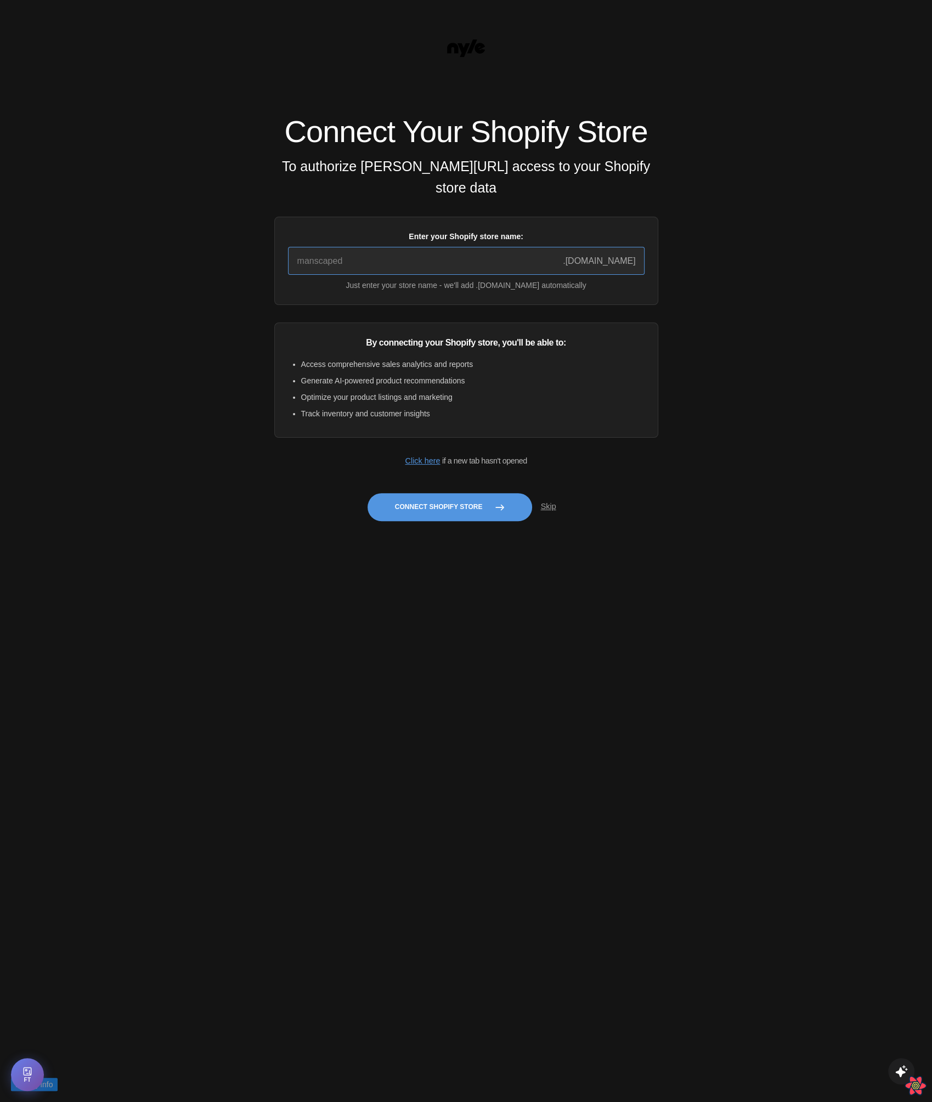
click at [379, 267] on input "Enter your Shopify store name:" at bounding box center [466, 261] width 357 height 28
type input "quickstart-36f922e8"
click at [435, 519] on button "Connect Shopify Store" at bounding box center [450, 507] width 165 height 28
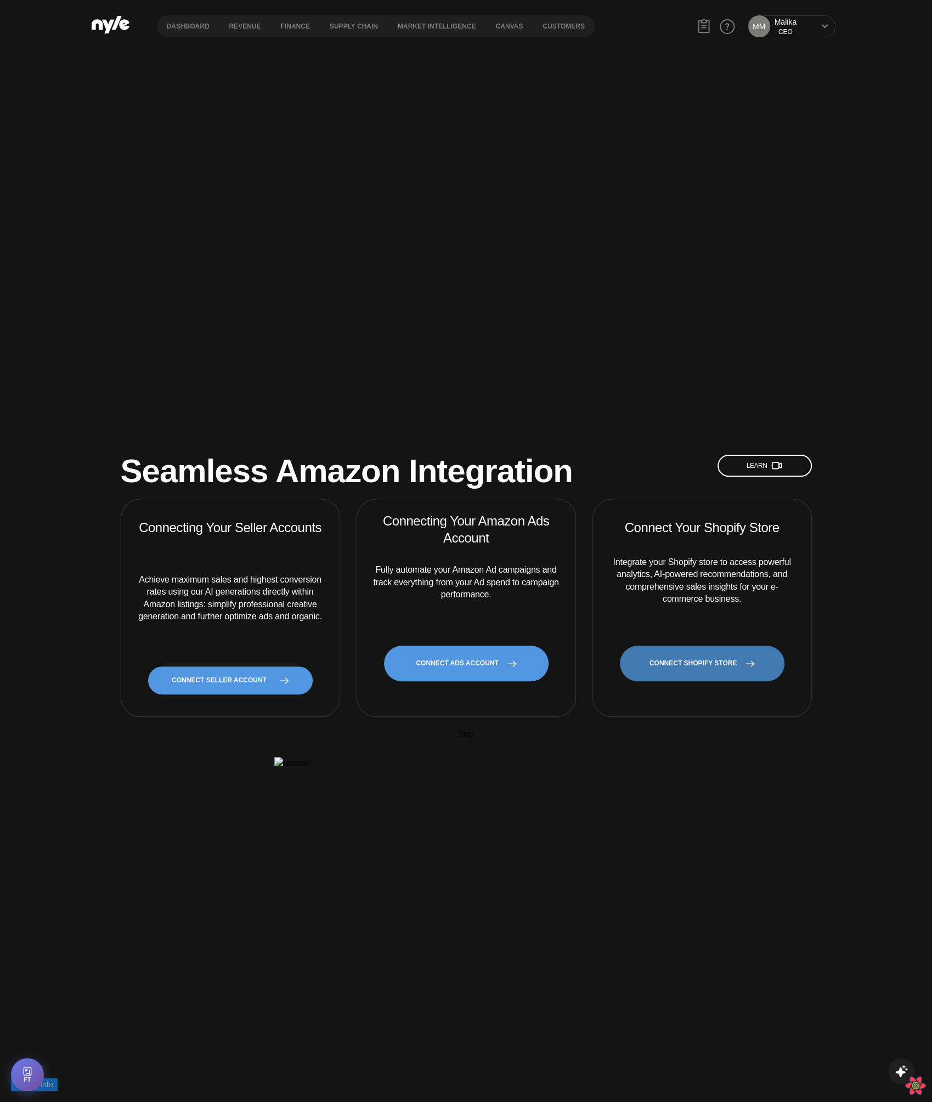
click at [665, 646] on link "CONNECT SHOPIFY STORE" at bounding box center [702, 664] width 165 height 36
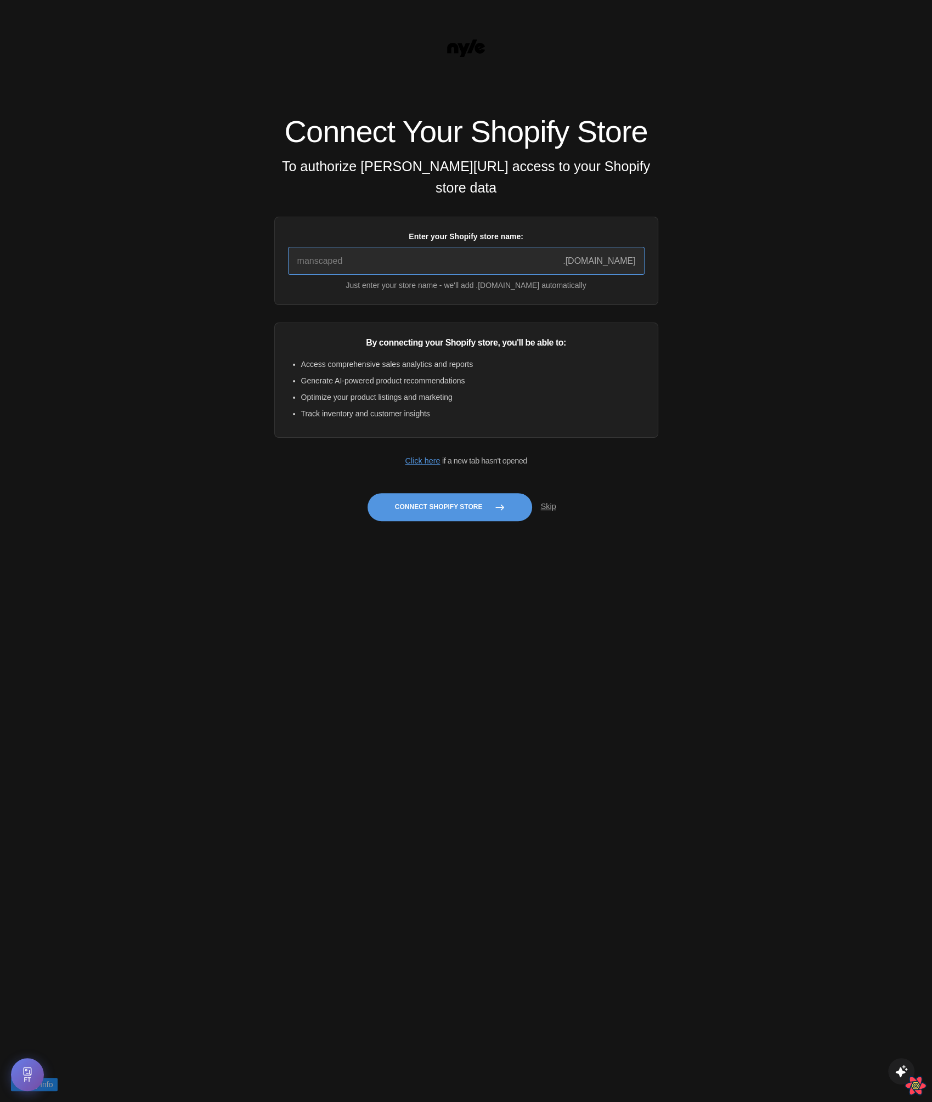
click at [363, 273] on input "Enter your Shopify store name:" at bounding box center [466, 261] width 357 height 28
type input "manscaped"
click at [409, 530] on div "Connect Your Shopify Store To authorize [PERSON_NAME][URL] access to your Shopi…" at bounding box center [466, 323] width 384 height 414
click at [421, 517] on button "Connect Shopify Store" at bounding box center [450, 507] width 165 height 28
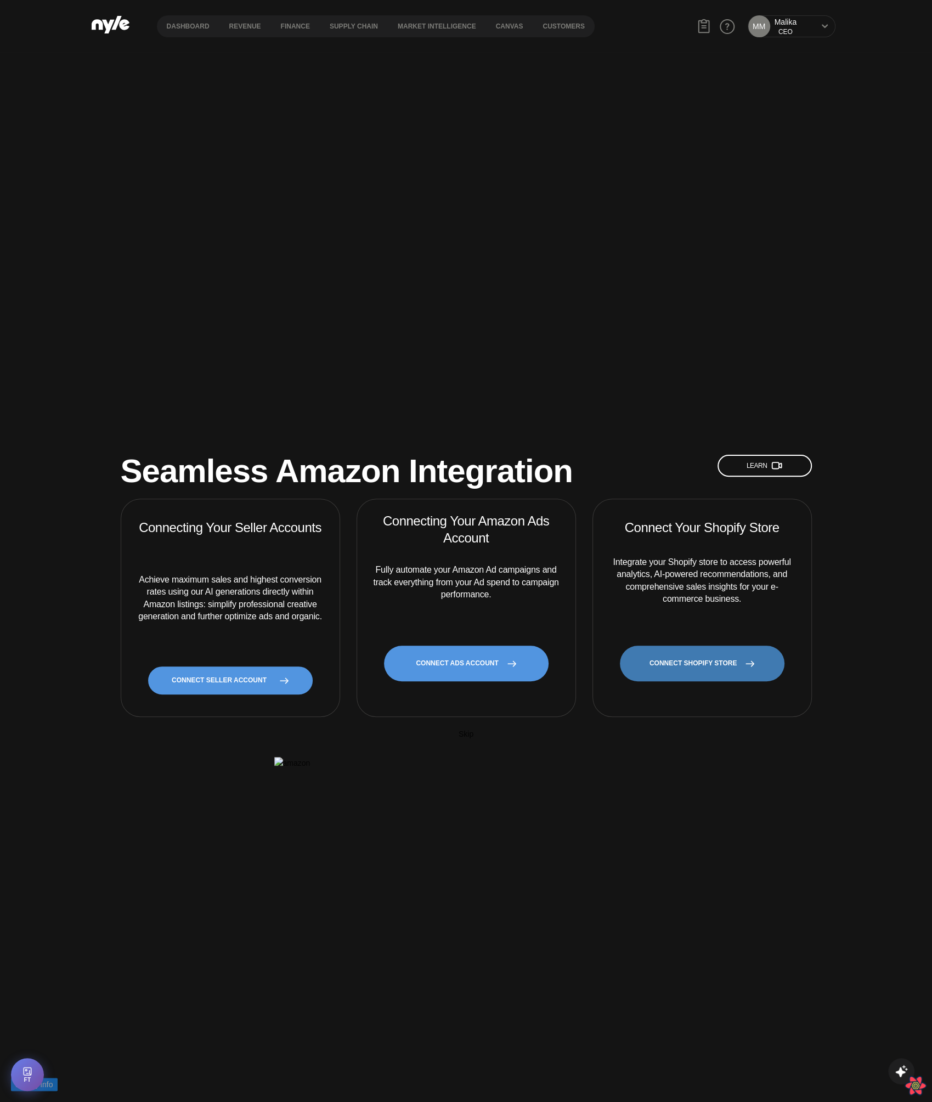
click at [691, 646] on link "CONNECT SHOPIFY STORE" at bounding box center [702, 664] width 165 height 36
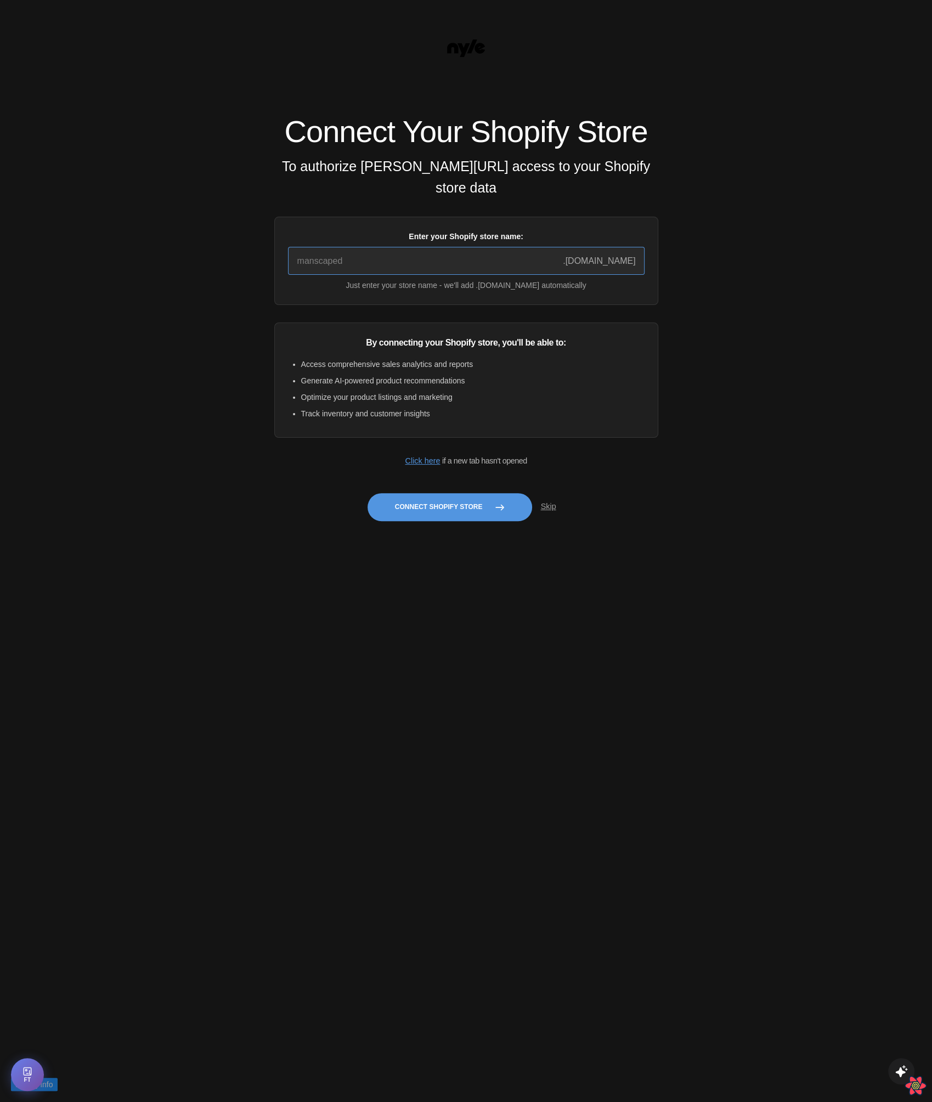
click at [311, 268] on input "Enter your Shopify store name:" at bounding box center [466, 261] width 357 height 28
paste input "test323243"
type input "test323243"
click at [436, 521] on button "Connect Shopify Store" at bounding box center [450, 507] width 165 height 28
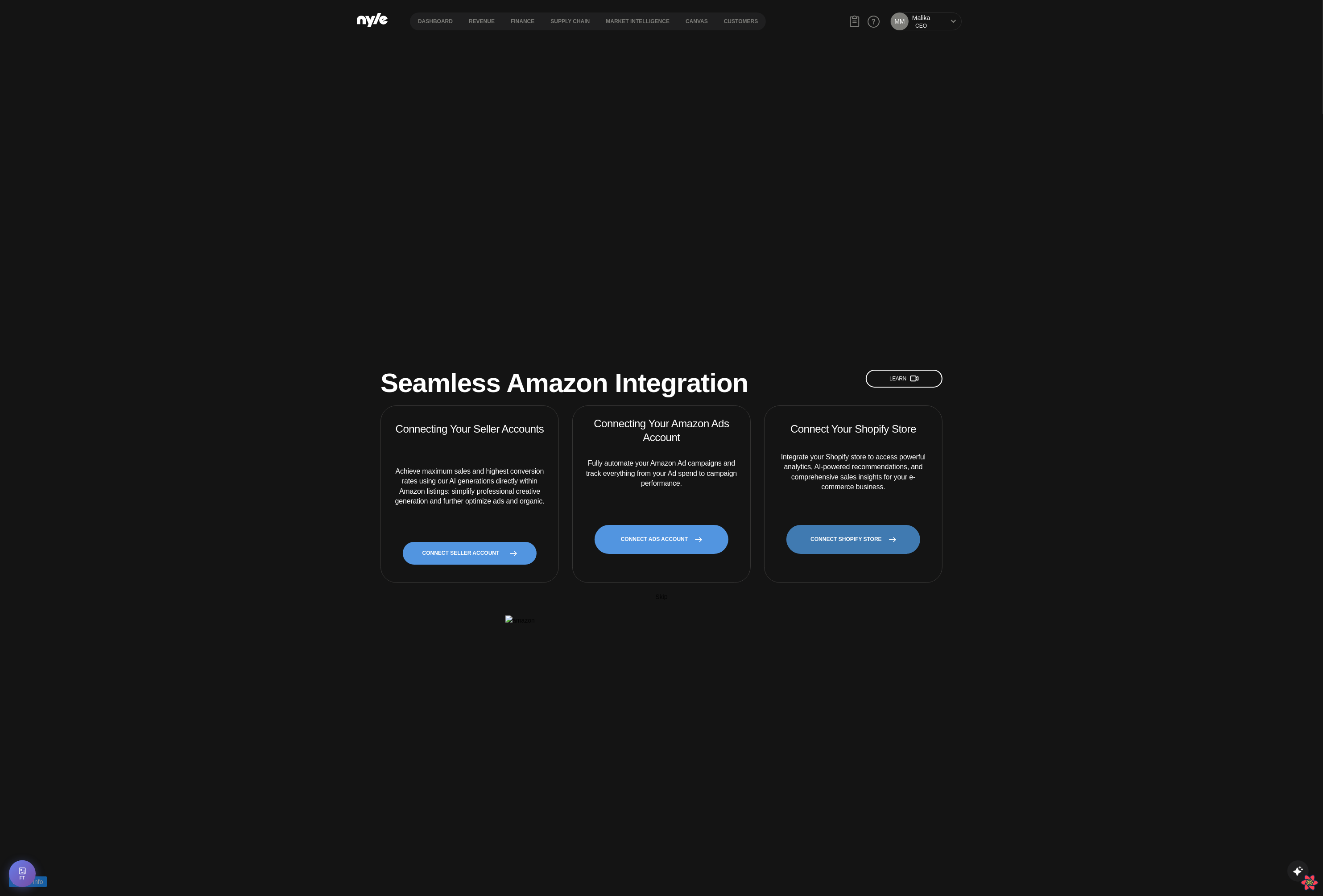
click at [825, 525] on link "CONNECT SHOPIFY STORE" at bounding box center [853, 540] width 134 height 29
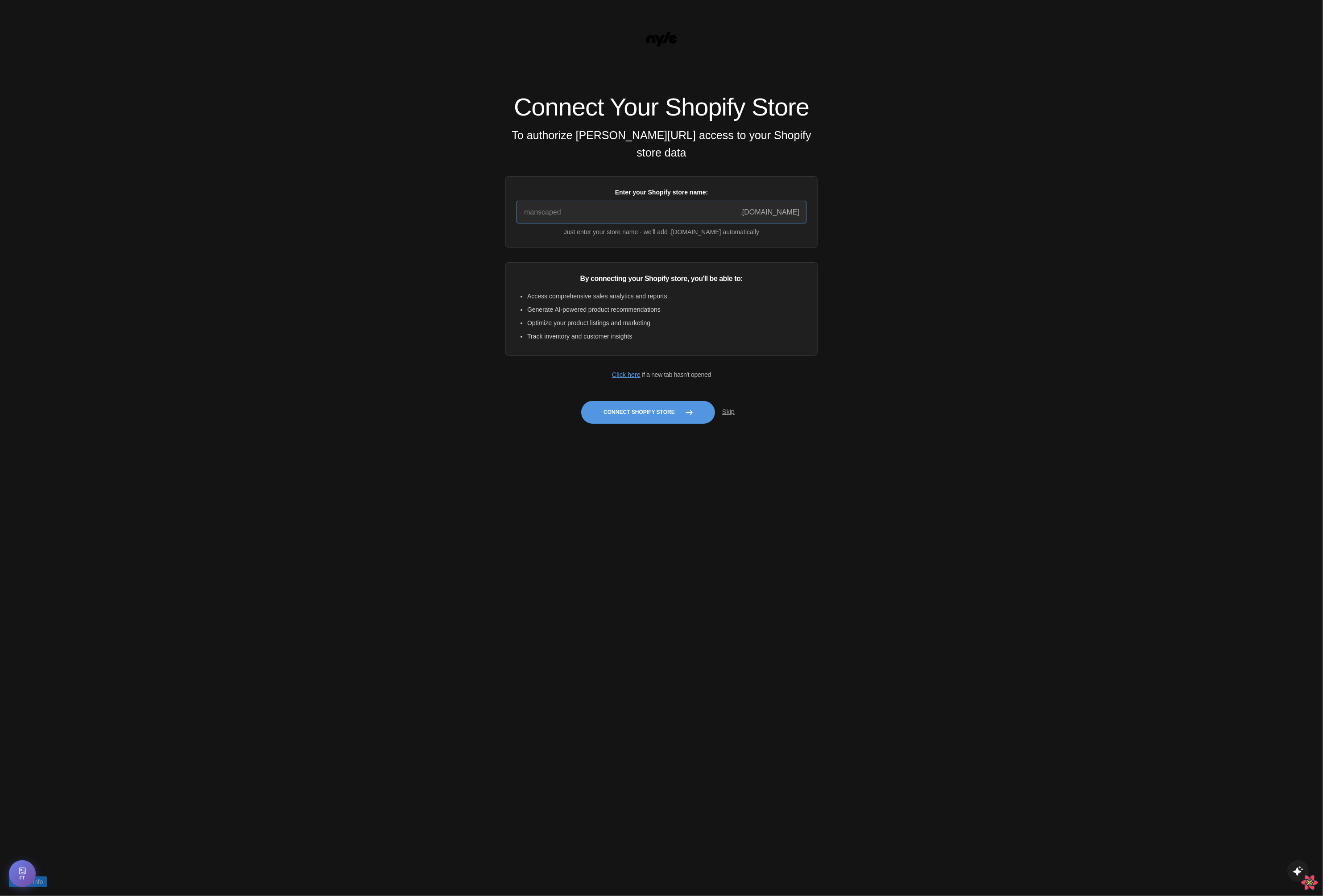
click at [615, 224] on input "Enter your Shopify store name:" at bounding box center [661, 212] width 290 height 23
type input "quickstart-36f922e9"
click at [638, 420] on button "Connect Shopify Store" at bounding box center [648, 412] width 134 height 23
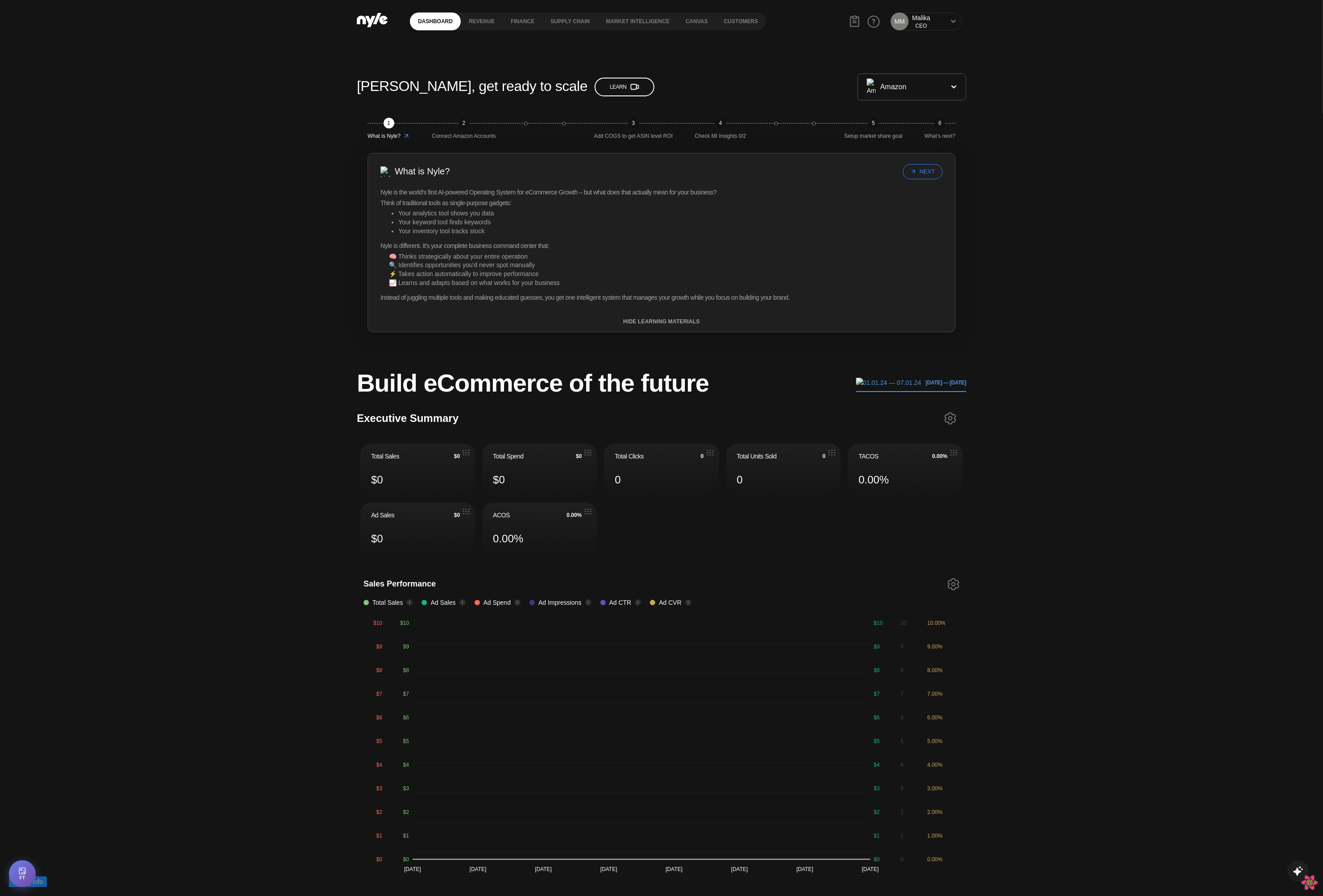
click at [951, 22] on icon at bounding box center [953, 21] width 6 height 6
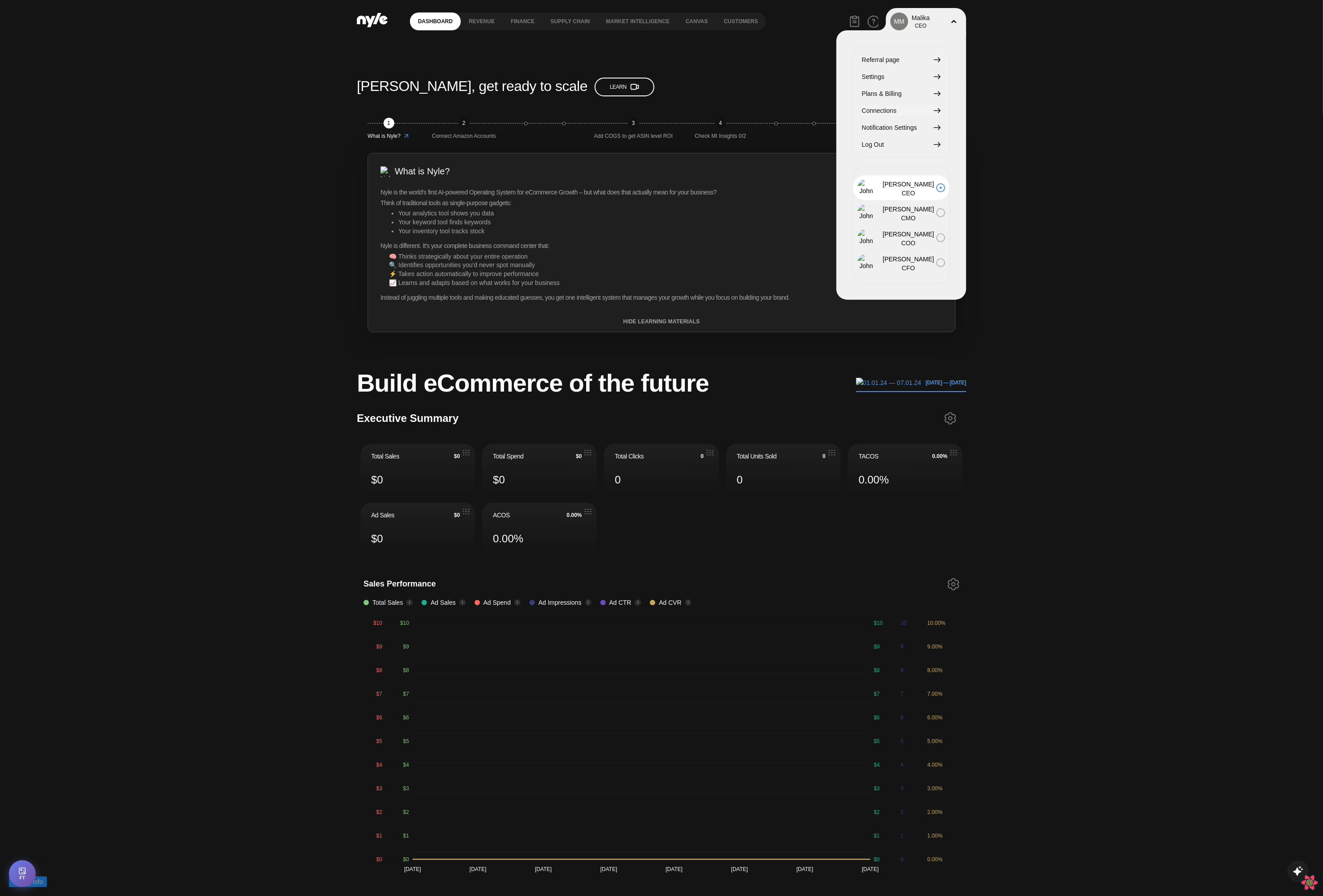
click at [876, 111] on span "Connections" at bounding box center [879, 111] width 35 height 10
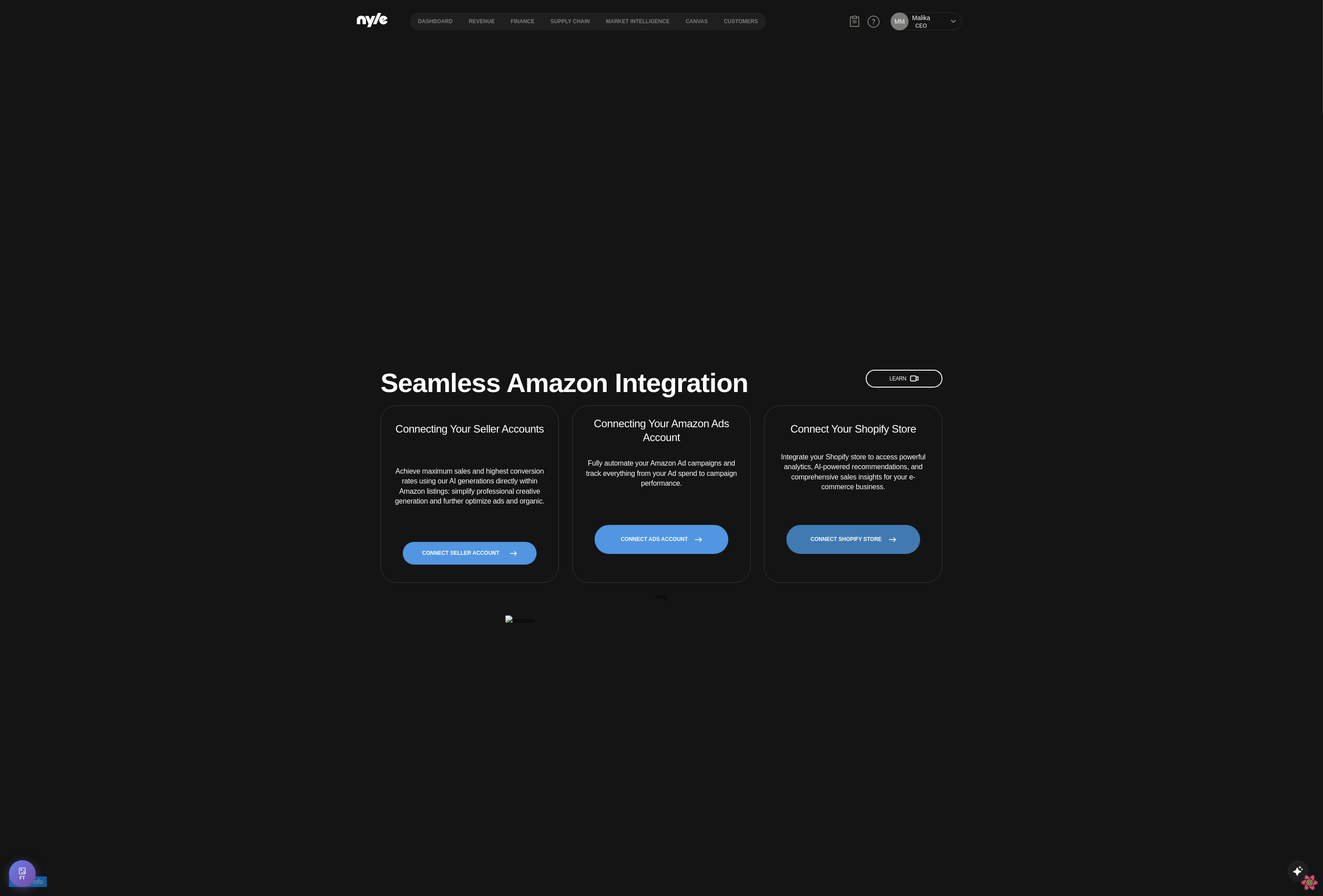
click at [844, 525] on link "CONNECT SHOPIFY STORE" at bounding box center [853, 540] width 134 height 29
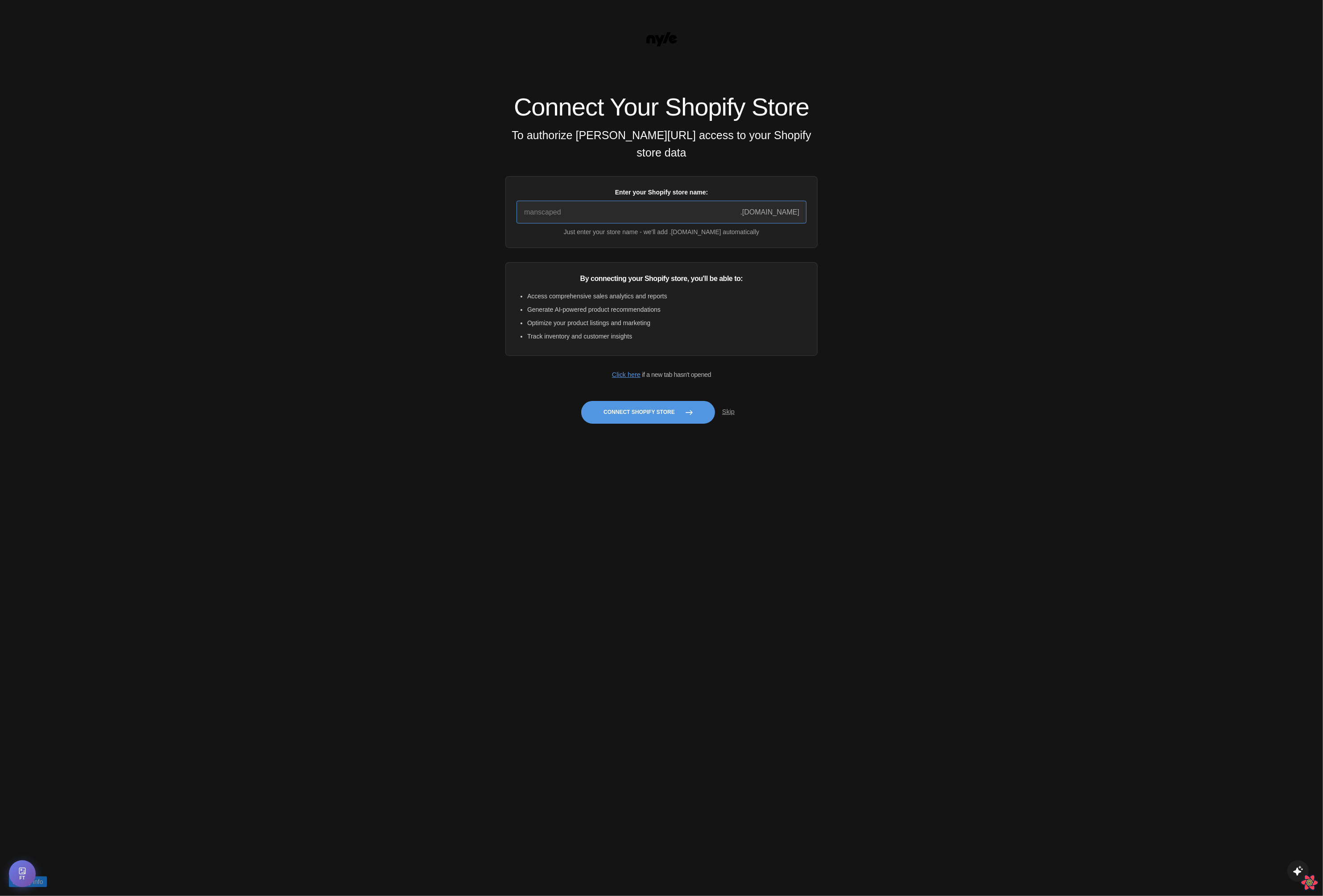
click at [590, 223] on input "Enter your Shopify store name:" at bounding box center [661, 212] width 290 height 23
type input "quickstart-36f922e9"
click at [630, 424] on button "Connect Shopify Store" at bounding box center [648, 412] width 134 height 23
